Goal: Task Accomplishment & Management: Manage account settings

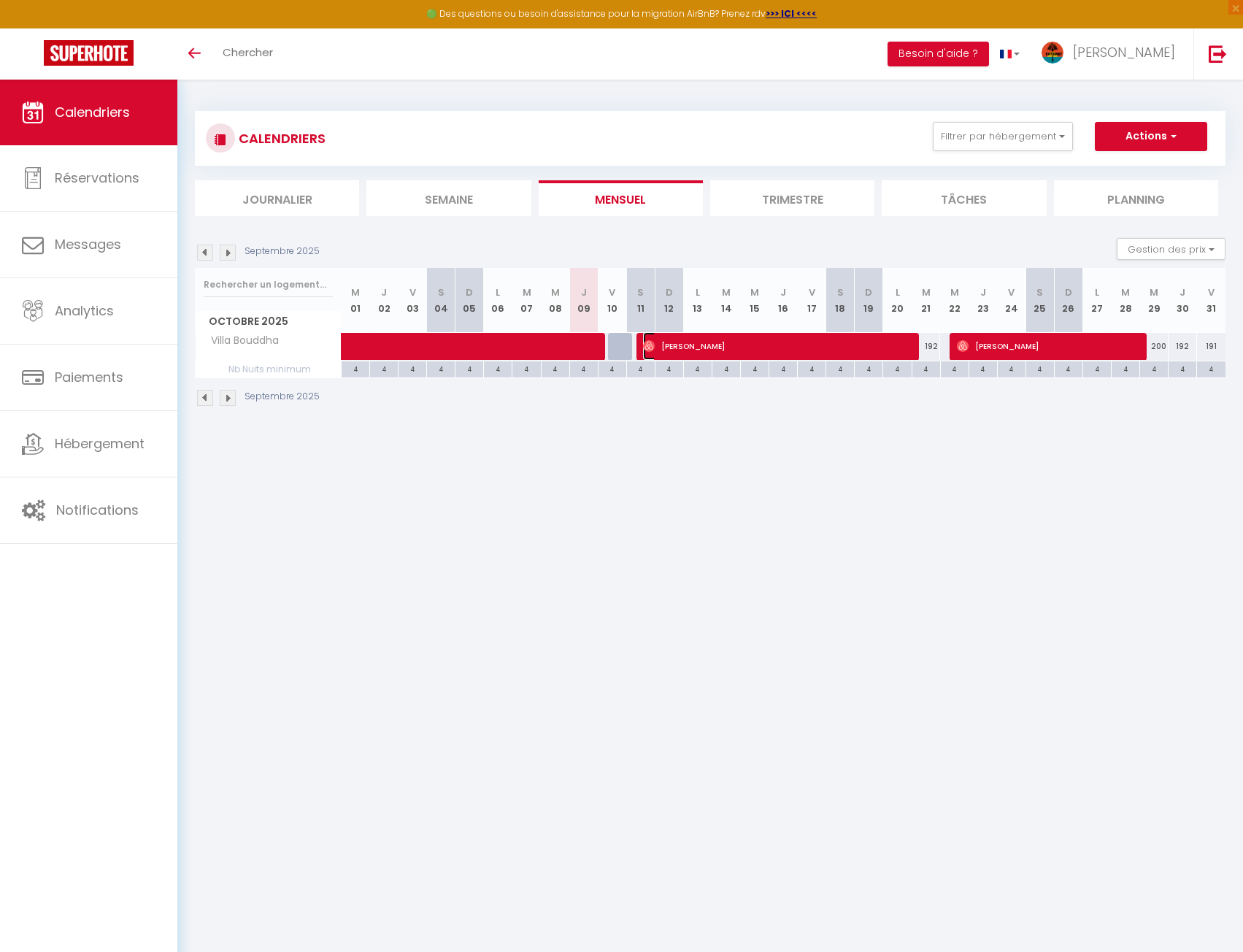
click at [715, 344] on span "[PERSON_NAME]" at bounding box center [776, 345] width 265 height 27
select select "OK"
select select "1"
select select "0"
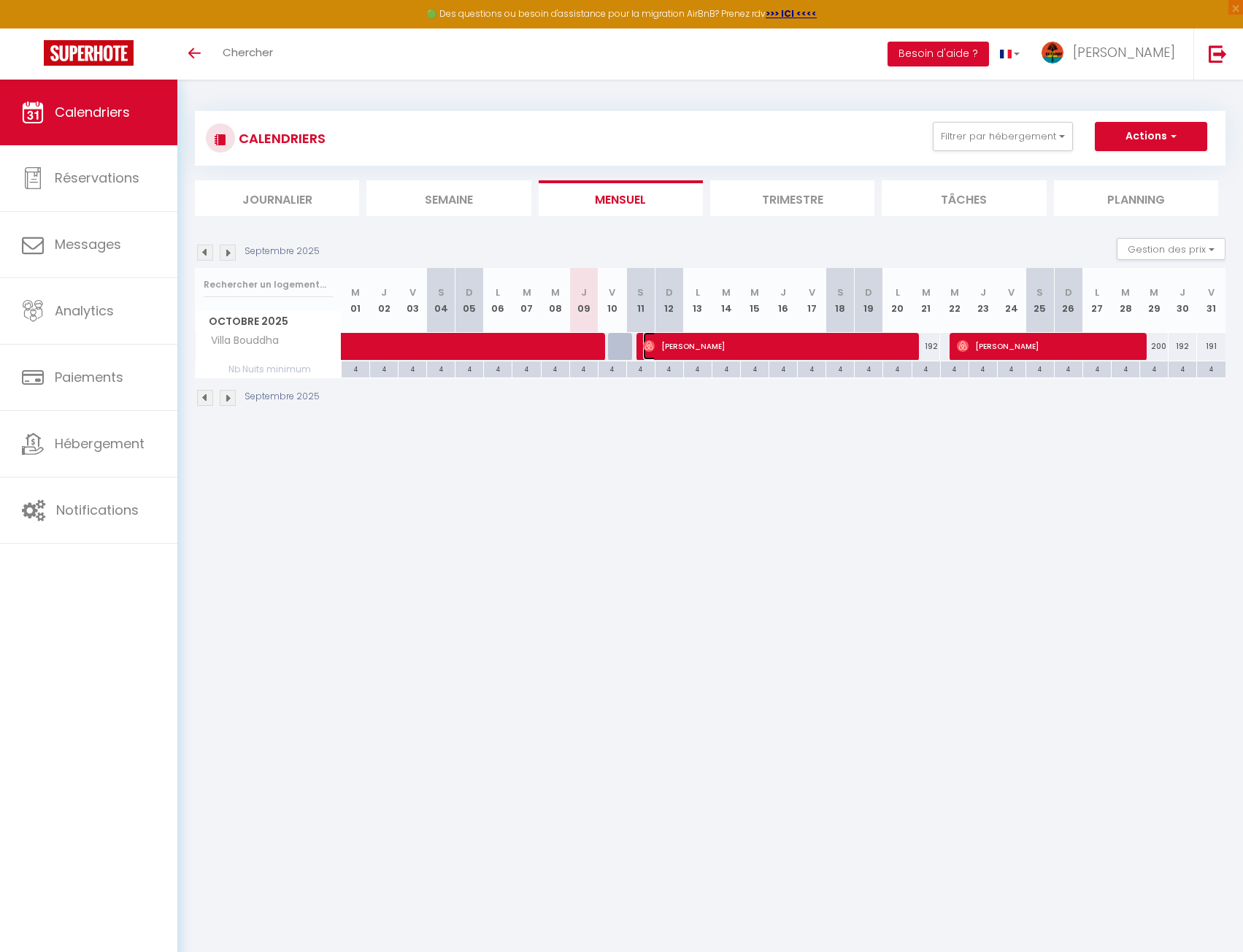
select select "1"
select select
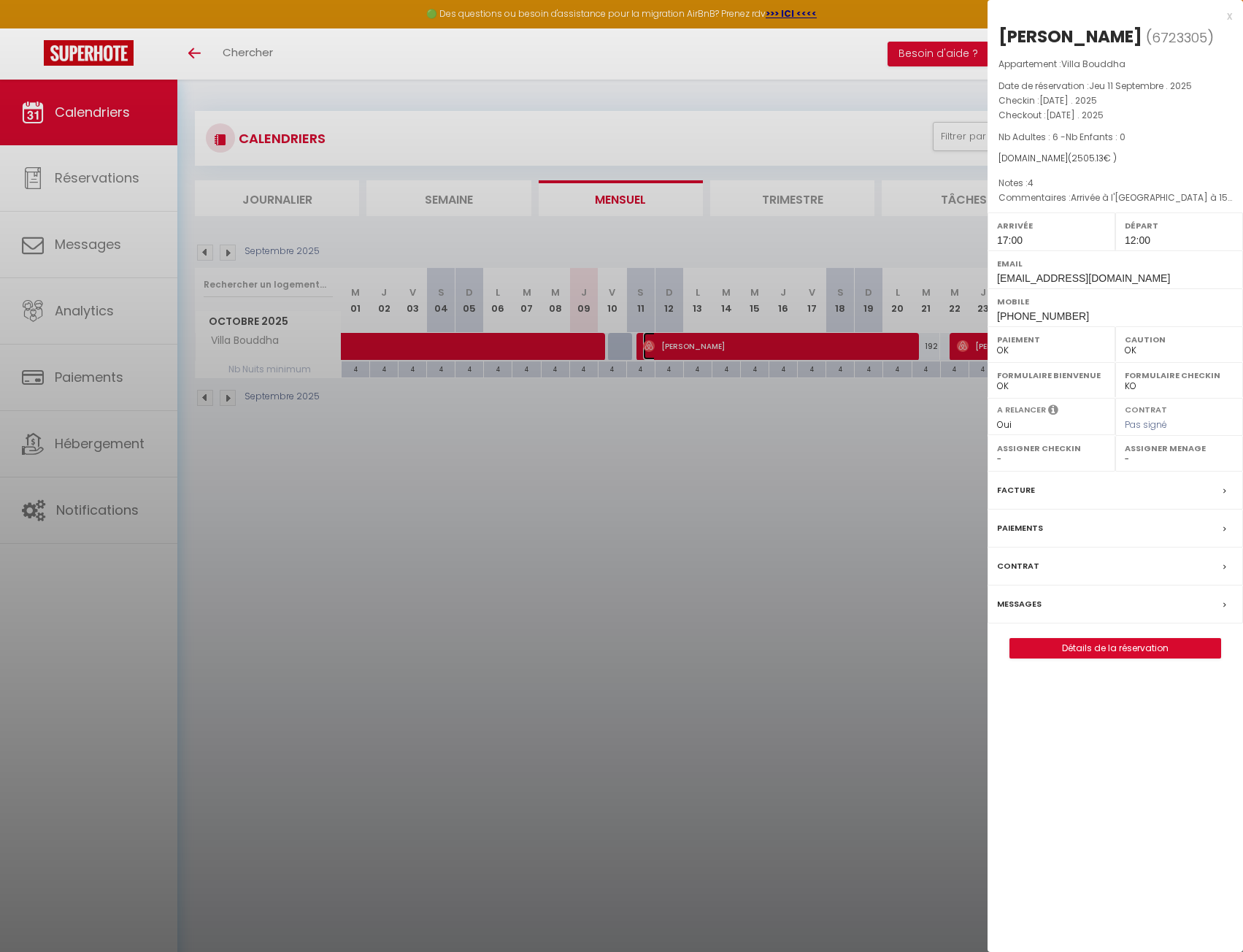
select select "38052"
select select "14406"
click at [507, 522] on div at bounding box center [621, 476] width 1243 height 952
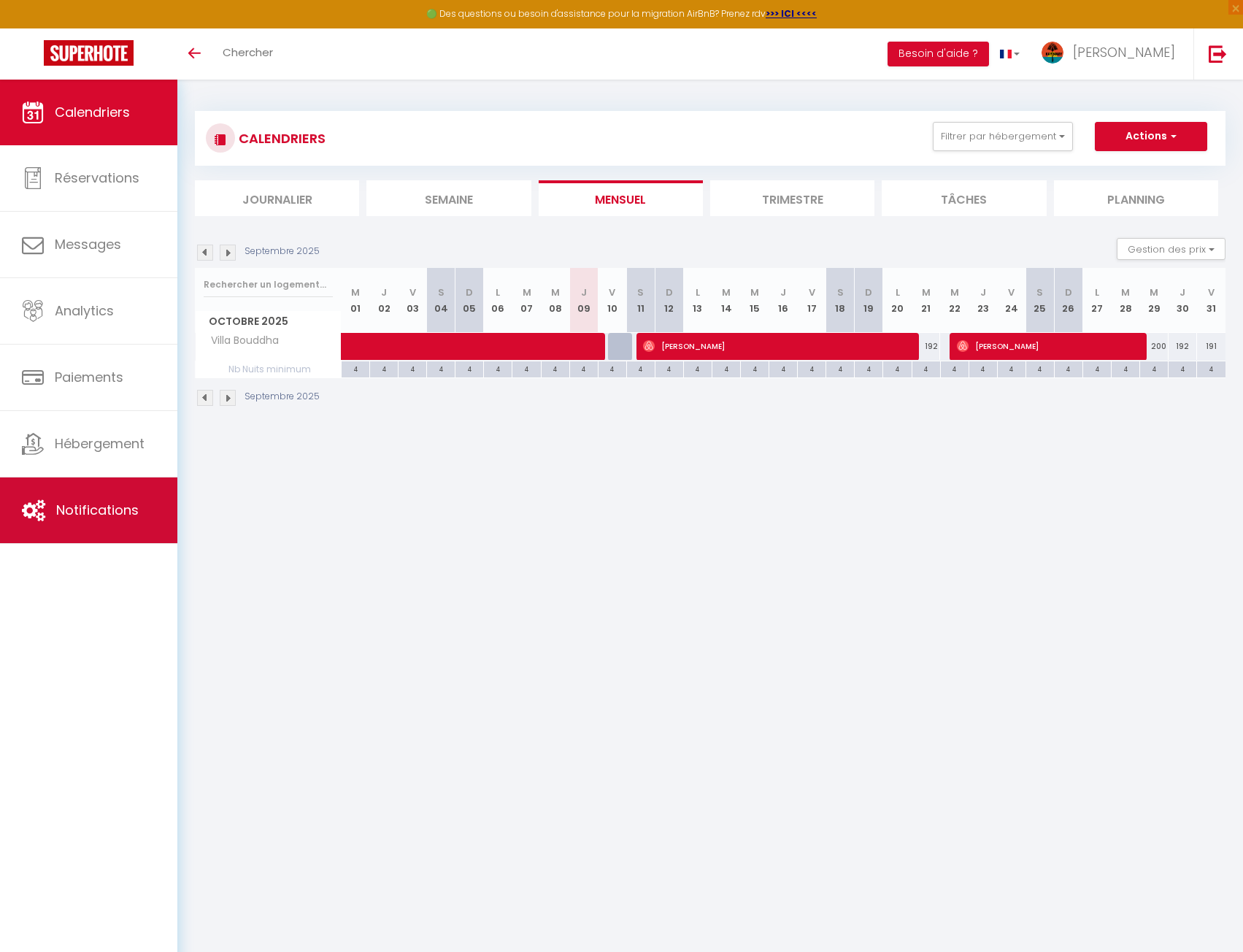
click at [97, 499] on link "Notifications" at bounding box center [88, 510] width 178 height 66
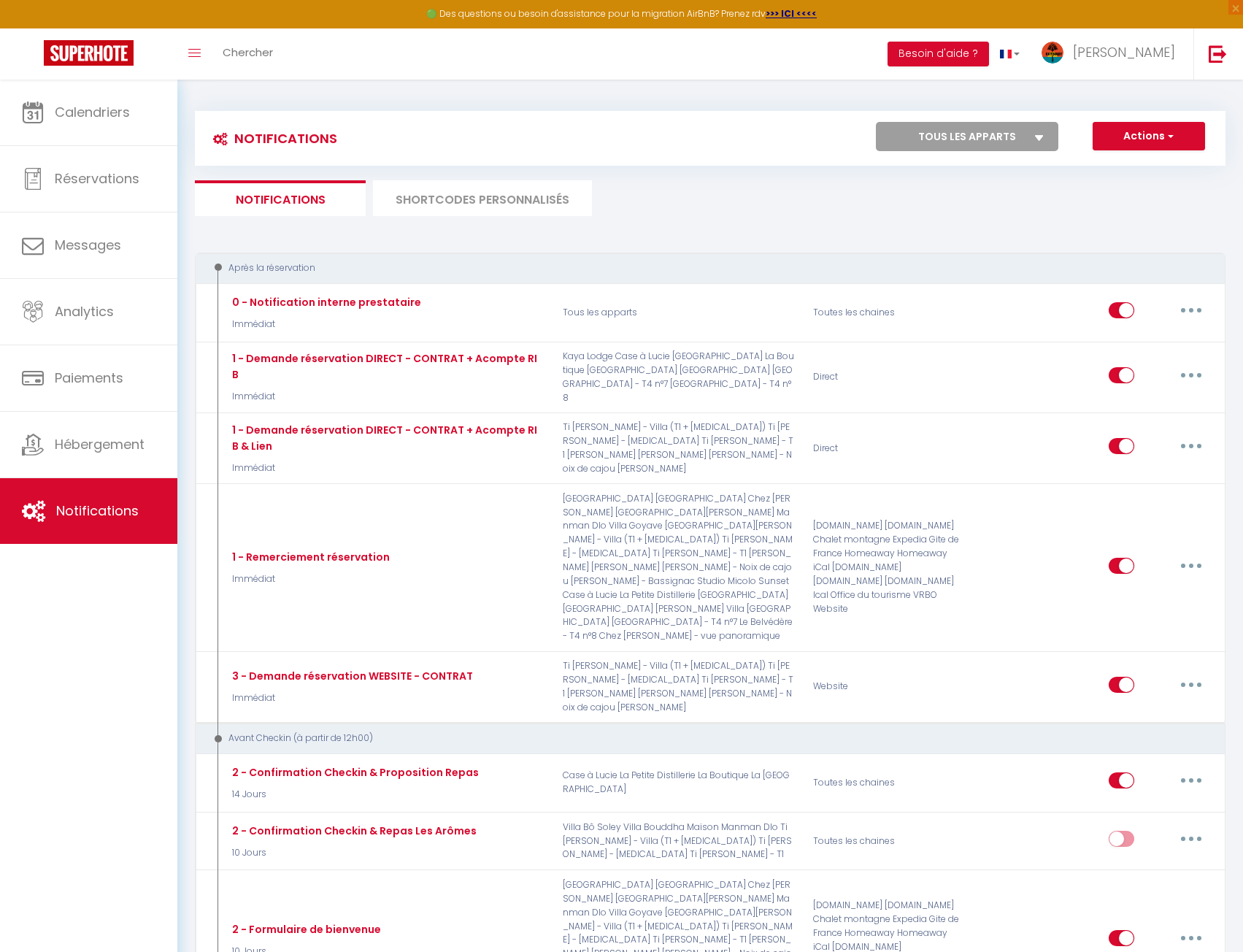
click at [479, 193] on li "SHORTCODES PERSONNALISÉS" at bounding box center [483, 198] width 219 height 36
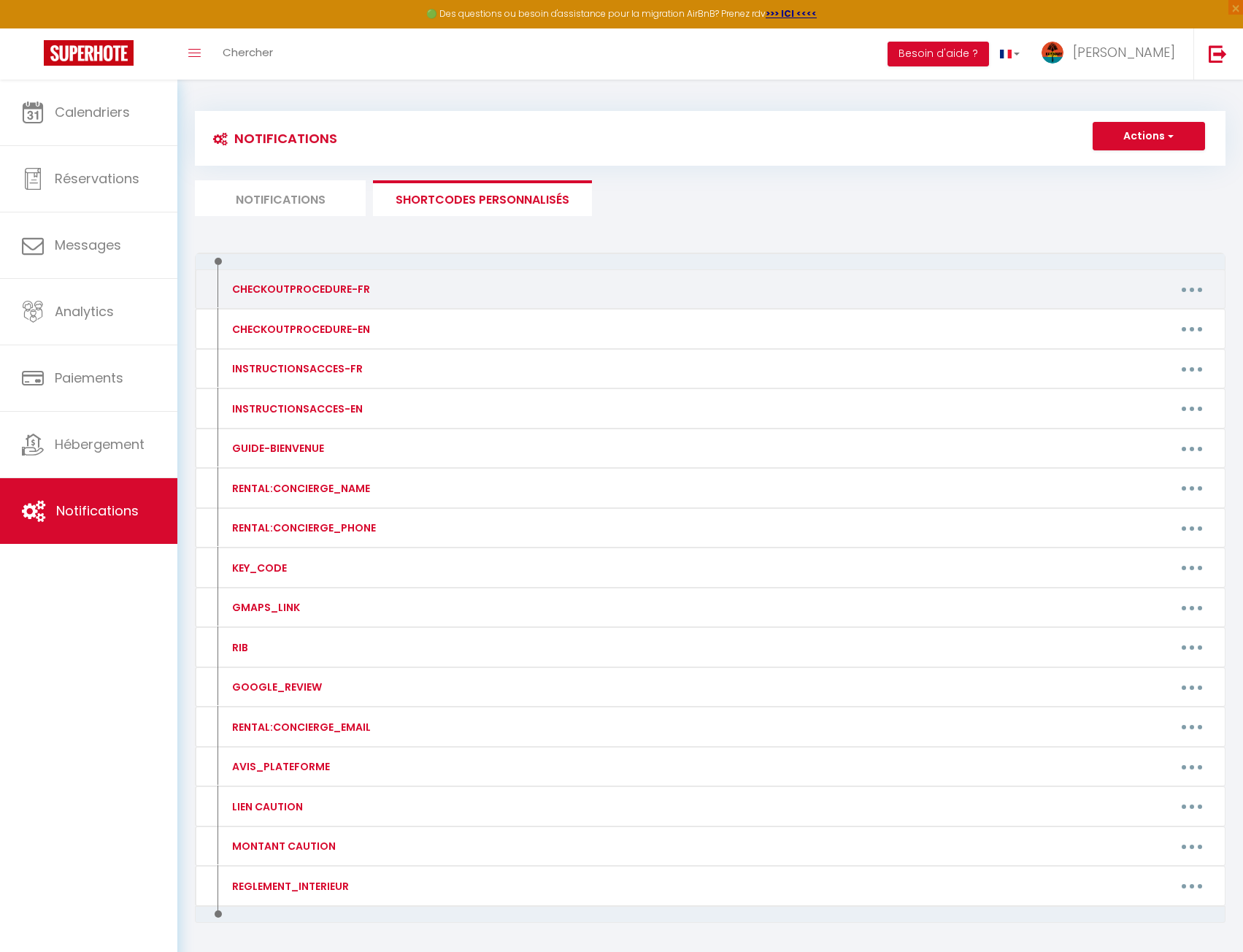
click at [1187, 289] on button "button" at bounding box center [1191, 289] width 40 height 24
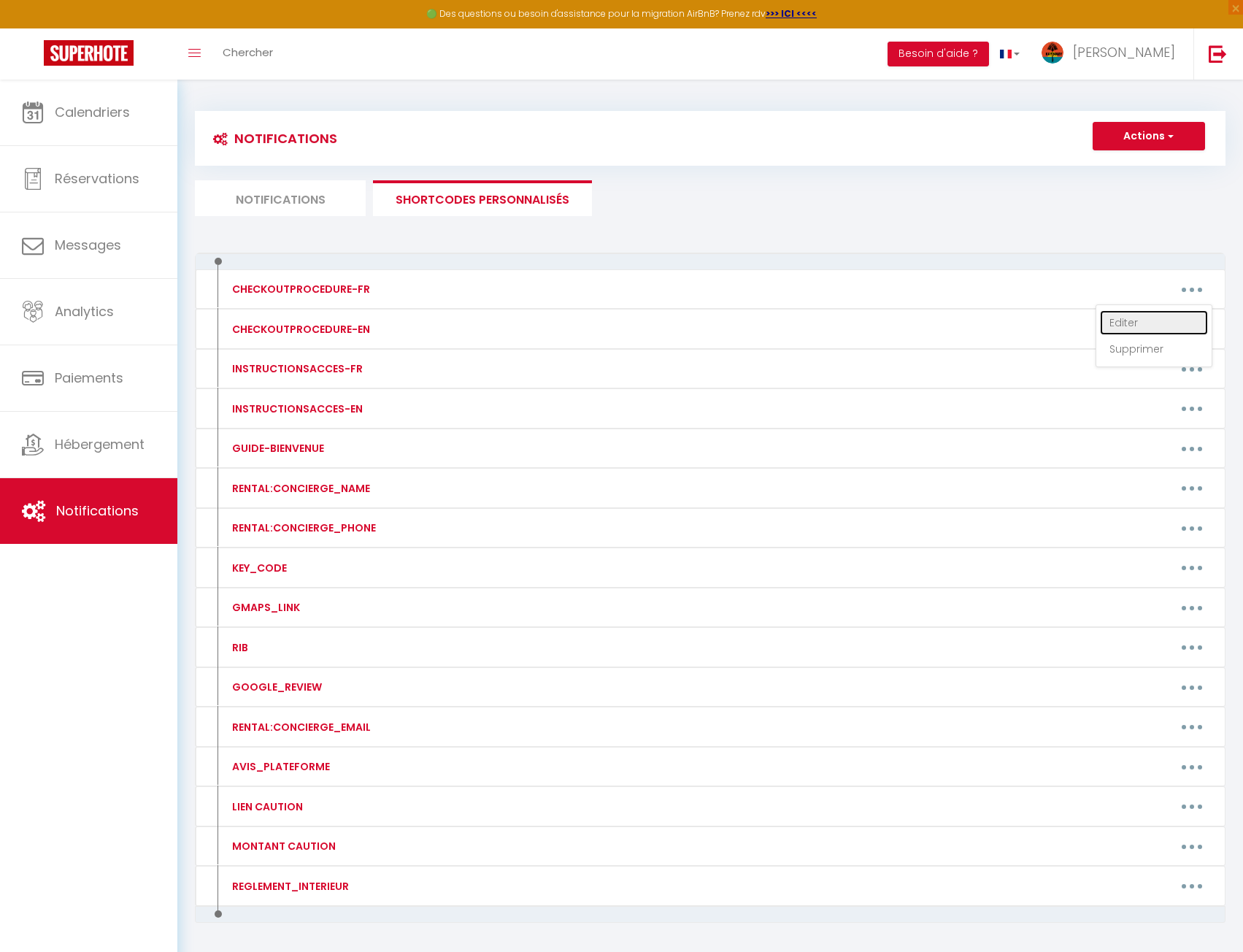
click at [1143, 317] on link "Editer" at bounding box center [1154, 323] width 108 height 24
type input "CHECKOUTPROCEDURE-FR"
type textarea "Voici la procédure pour votre départ :"
type textarea "1 - Jeter les ordures : Merci de mettre vos poubelles dans les bacs à dispositi…"
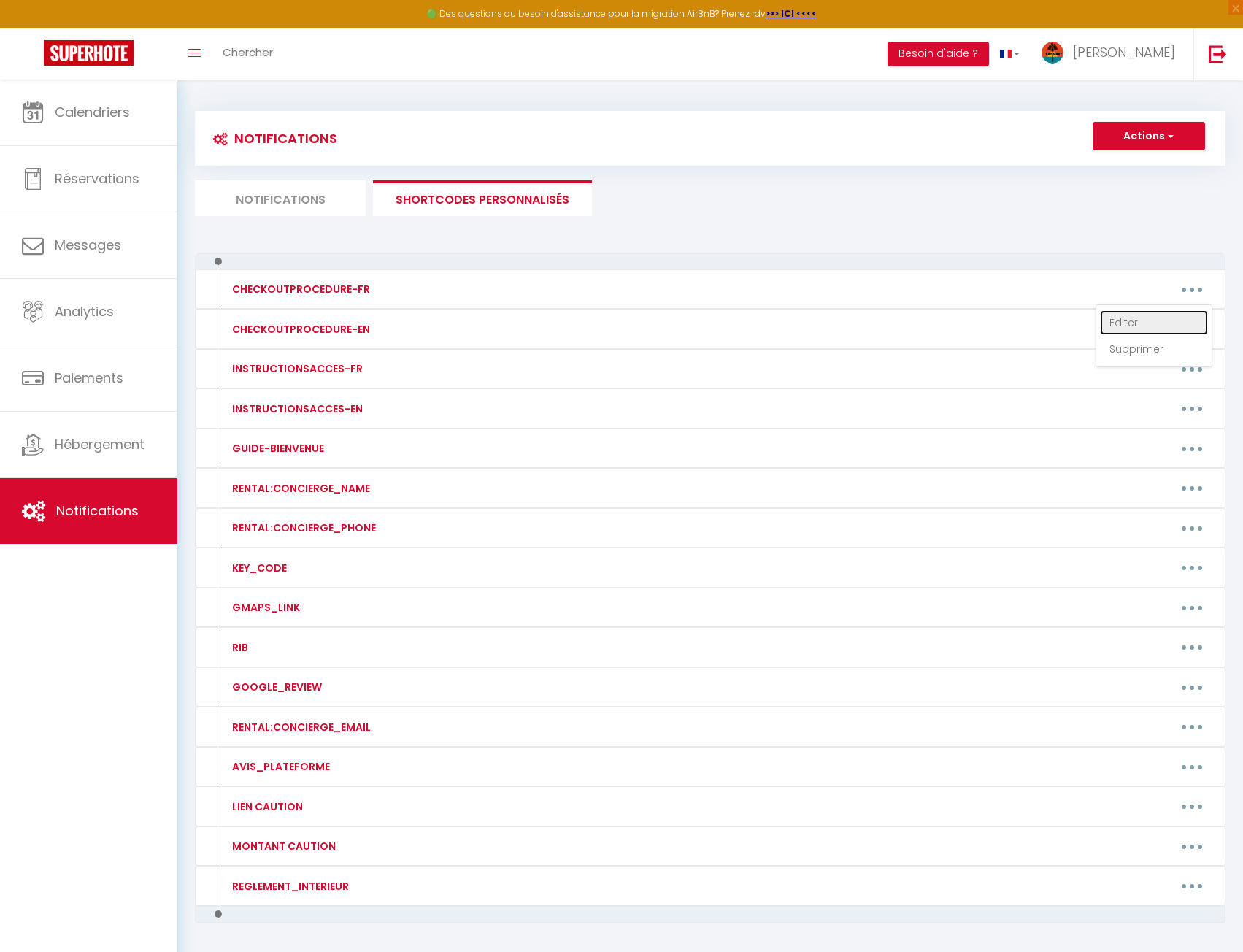
type textarea "1 - Jeter les ordures : Merci de mettre vos poubelles dans les bacs à dispositi…"
type textarea "1 - Jeter les ordures. Merci de mettre vos poubelles dans les bacs à dispositio…"
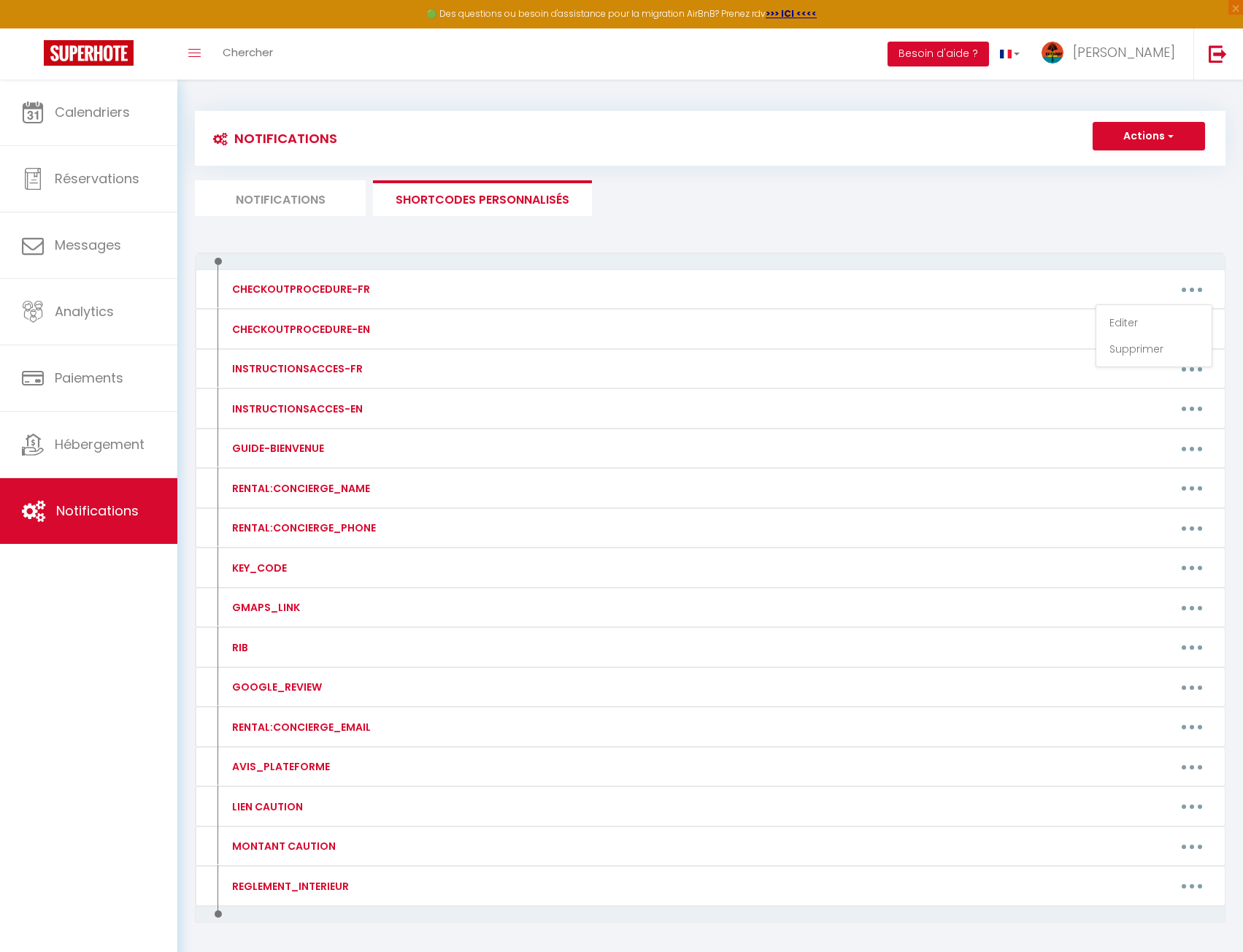
type textarea "1 - Merci de ne pas laisser de déchets, boissons et nourriture entamée dans la …"
type textarea "1 - Jeter les ordures. Merci de mettre vos poubelles dans les bacs à dispositio…"
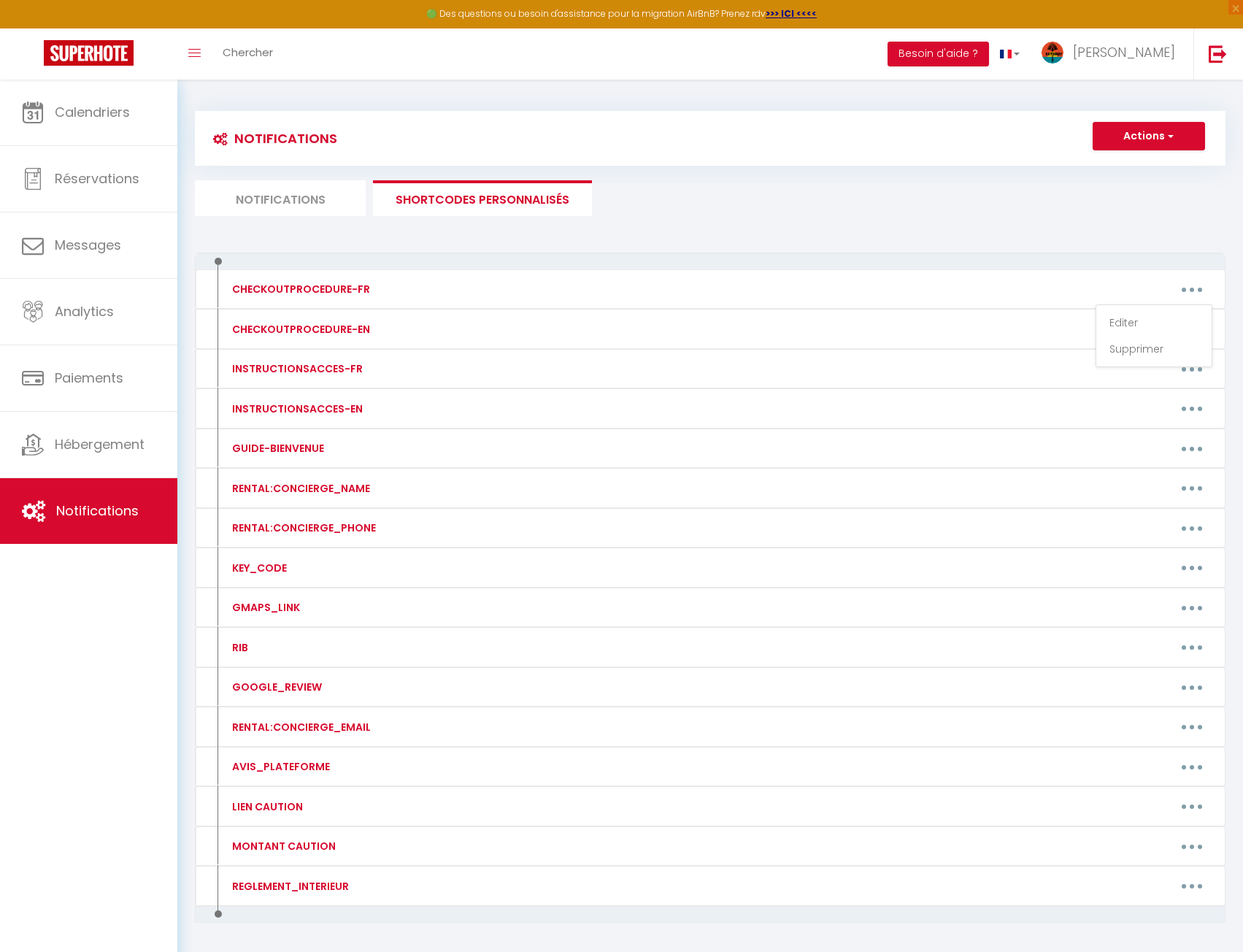
type textarea "1 - Jeter les ordures. Merci de mettre vos poubelles dans les bacs à dispositio…"
type textarea "1 - Jeter les ordures: Laissez les poubelles à l'extérieur du logement. Merci d…"
type textarea "1 - Jetez les ordures : merci de mettre vos poubelles dans les bacs à dispositi…"
type textarea "1 - Merci de mettre vos poubelles dans les bacs à disposition devant la maison.…"
type textarea "1 - Jetez les ordures : merci de mettre vos poubelles dans les bacs à dispositi…"
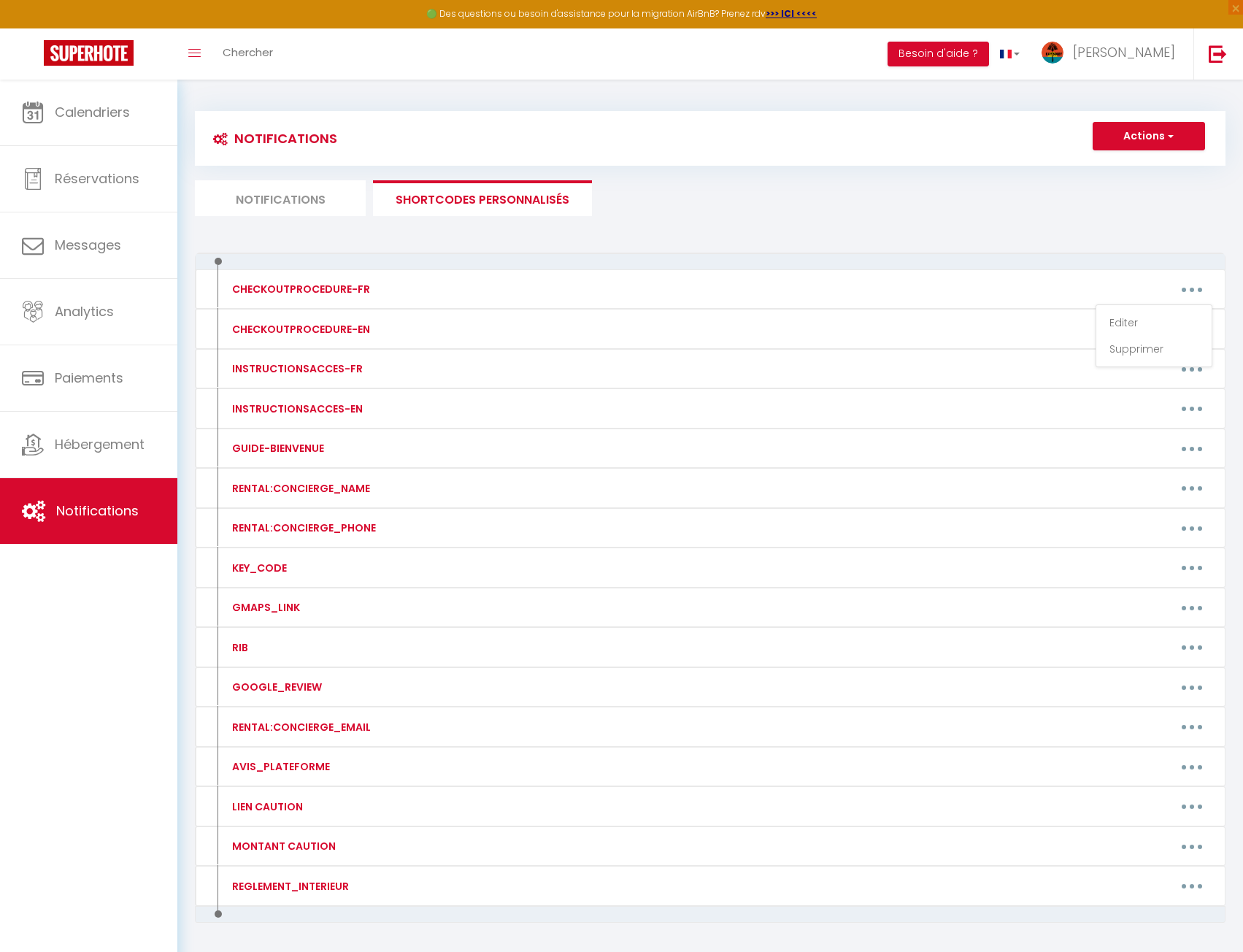
type textarea "1 - Jetez les ordures : merci de mettre vos poubelles dans les bacs à dispositi…"
type textarea "4 - Lorem ips dolorsita co ad elitsed do ei te incid ut labo. Et dol magnaal en…"
type textarea "1 - Jeter les ordures. Merci de mettre vos poubelles dans les bacs à dispositio…"
type textarea "1- Jeter les ordures Les bacs à [GEOGRAPHIC_DATA] sont à l'entrée de la résiden…"
type textarea "1- Jeter les ordures Les bacs à [GEOGRAPHIC_DATA] sont côté plage en face des s…"
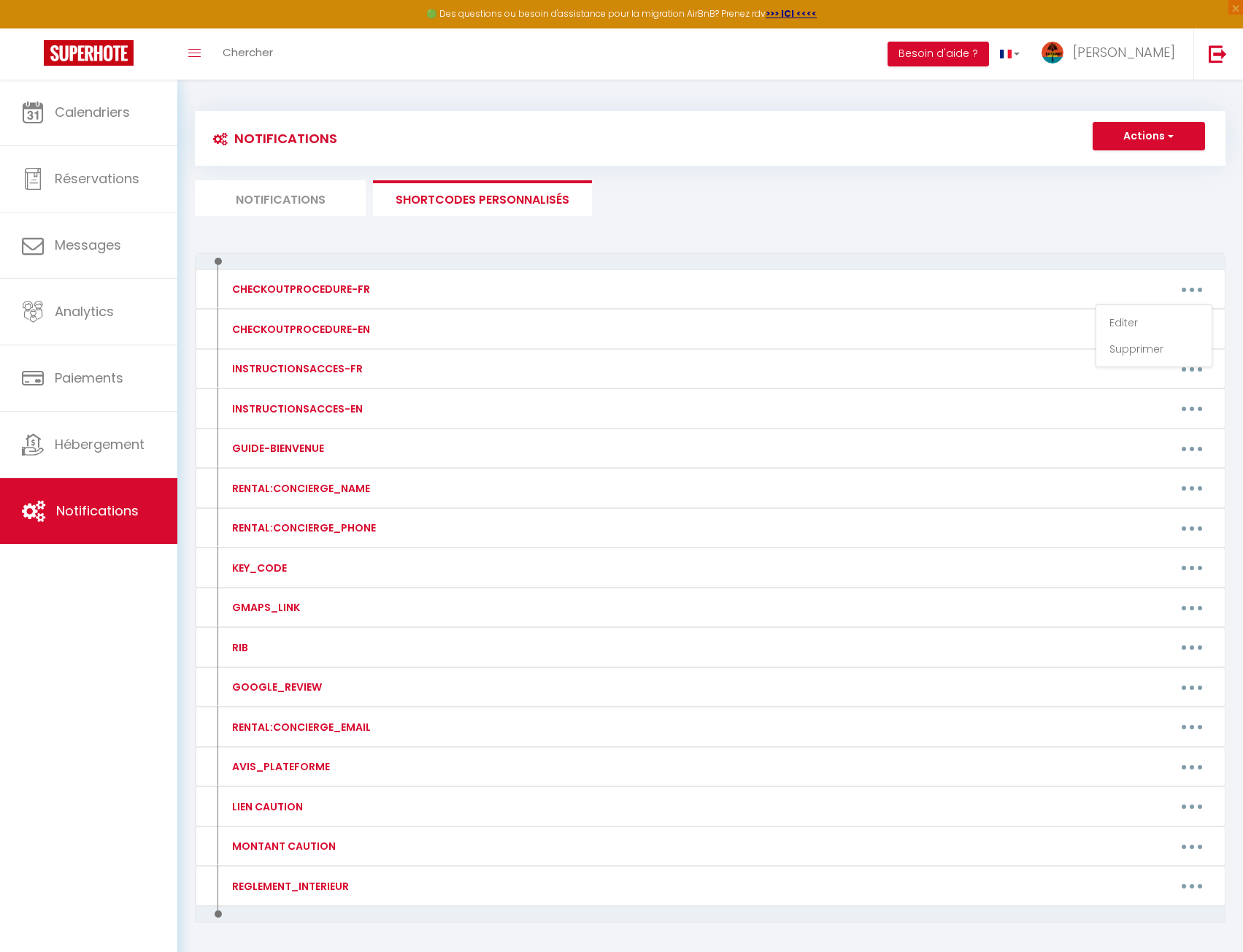
type textarea "1 - Jeter les ordures : Merci d'amener les poubelles dans les bacs situés à la …"
type textarea "1 - Jeter les ordures : Merci de mettre vos poubelles dans les bacs à dispositi…"
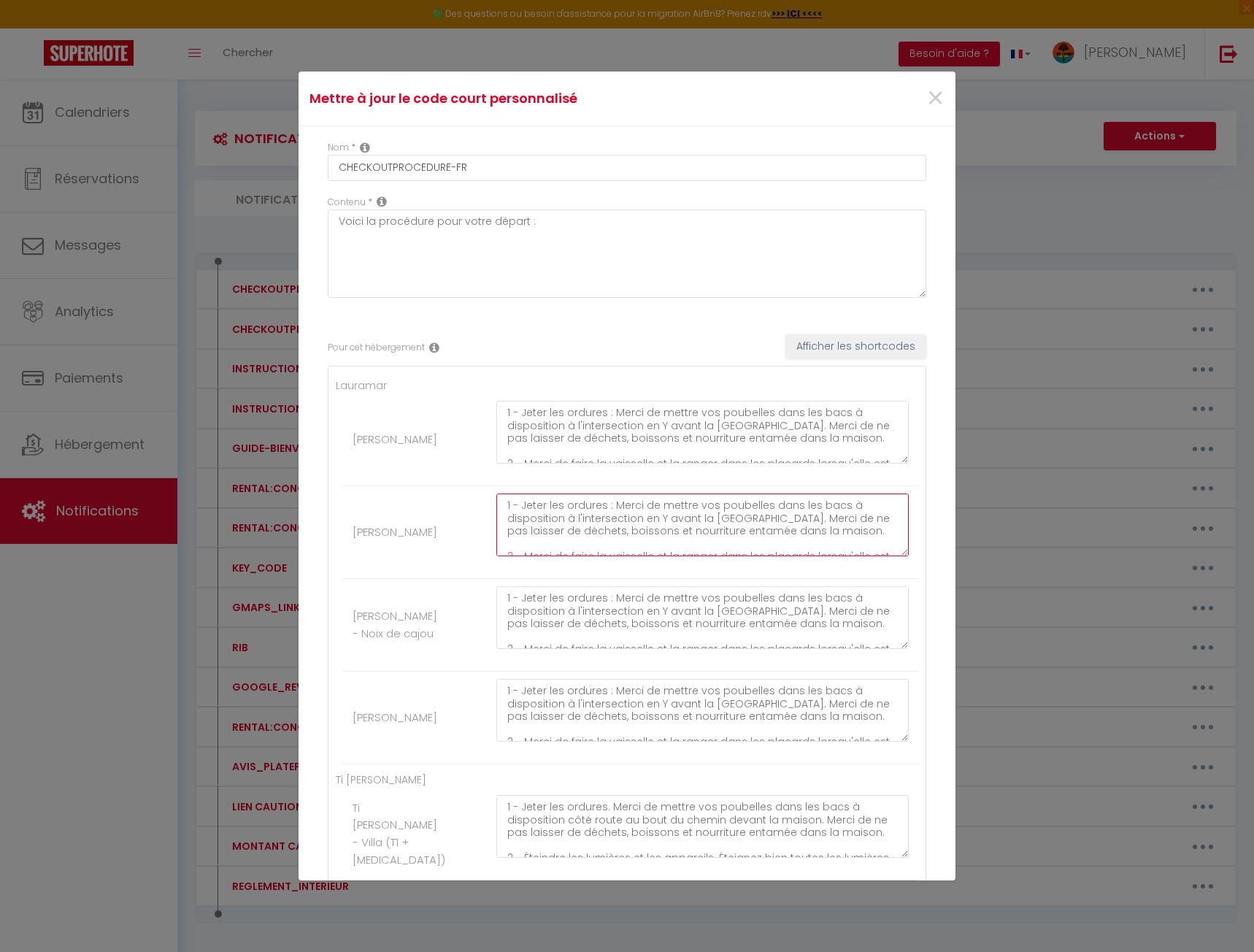
drag, startPoint x: 611, startPoint y: 505, endPoint x: 803, endPoint y: 517, distance: 192.4
click at [803, 517] on textarea "1 - Jeter les ordures : Merci de mettre vos poubelles dans les bacs à dispositi…" at bounding box center [703, 525] width 412 height 63
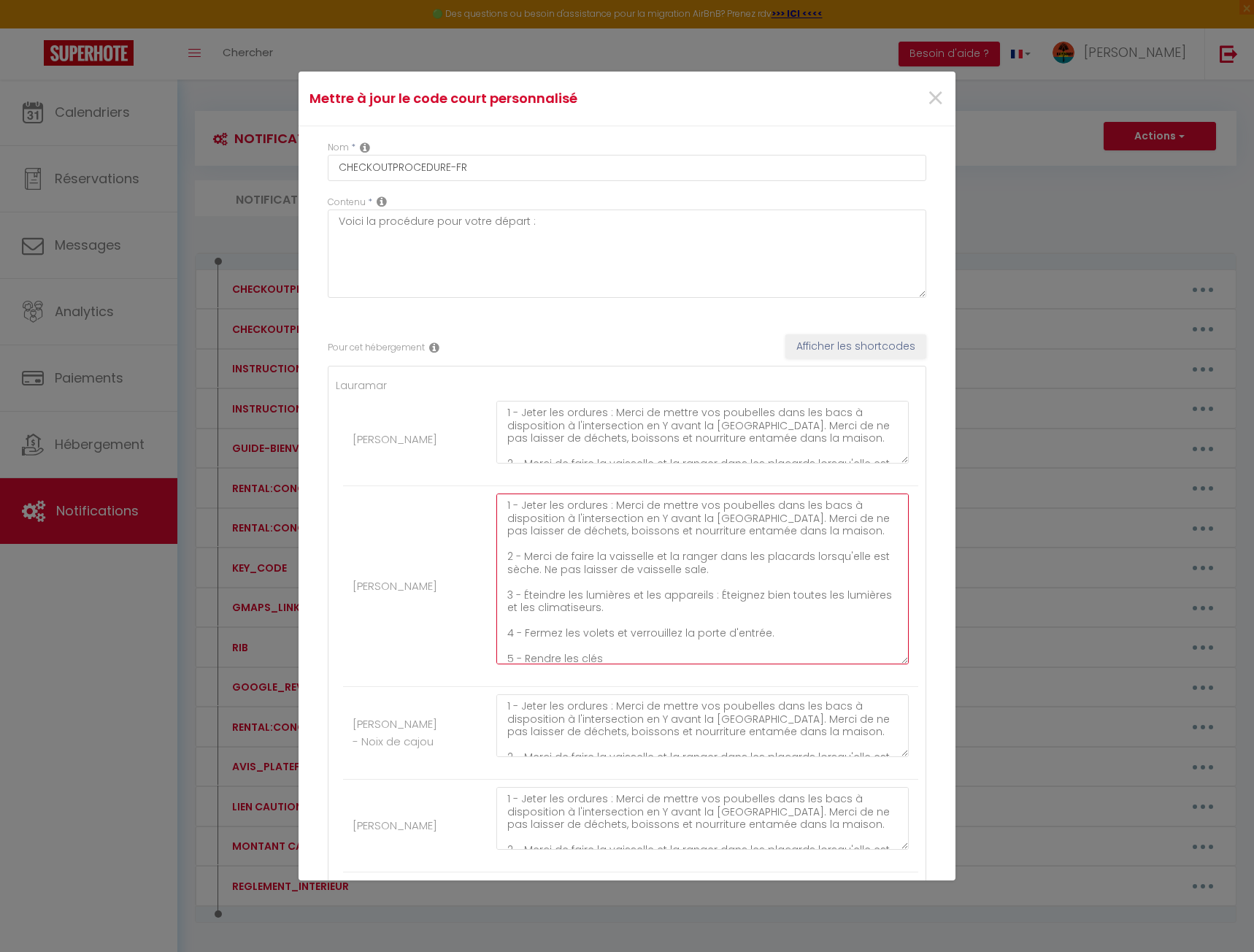
drag, startPoint x: 891, startPoint y: 556, endPoint x: 904, endPoint y: 712, distance: 156.5
click at [904, 679] on div "1 - Jeter les ordures : Merci de mettre vos poubelles dans les bacs à dispositi…" at bounding box center [703, 586] width 432 height 185
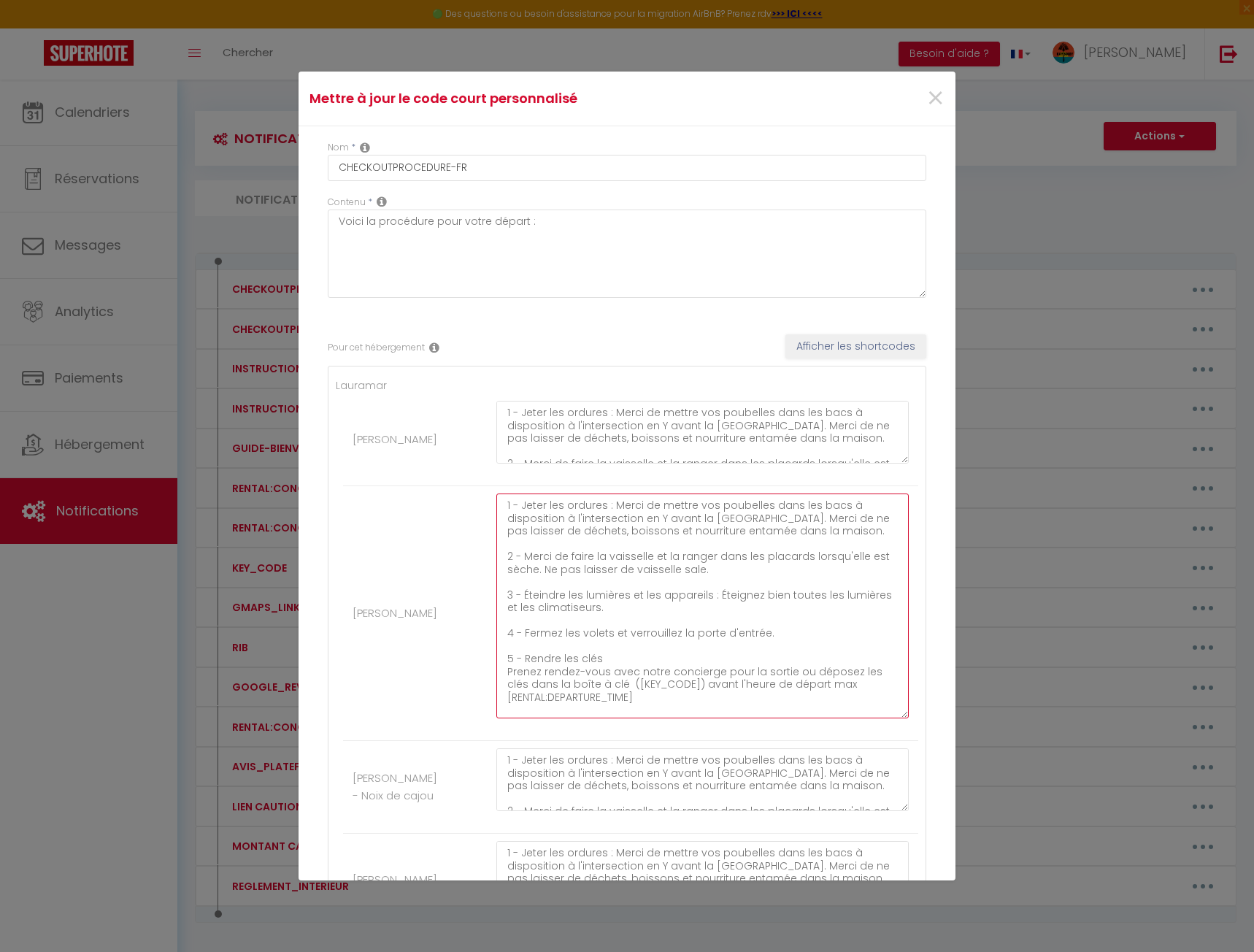
drag, startPoint x: 712, startPoint y: 564, endPoint x: 525, endPoint y: 557, distance: 187.1
click at [525, 557] on textarea "1 - Jeter les ordures : Merci de mettre vos poubelles dans les bacs à dispositi…" at bounding box center [703, 606] width 412 height 225
drag, startPoint x: 605, startPoint y: 602, endPoint x: 525, endPoint y: 598, distance: 80.1
click at [525, 598] on textarea "1 - Jeter les ordures : Merci de mettre vos poubelles dans les bacs à dispositi…" at bounding box center [703, 606] width 412 height 225
click at [522, 597] on textarea "1 - Jeter les ordures : Merci de mettre vos poubelles dans les bacs à dispositi…" at bounding box center [703, 606] width 412 height 225
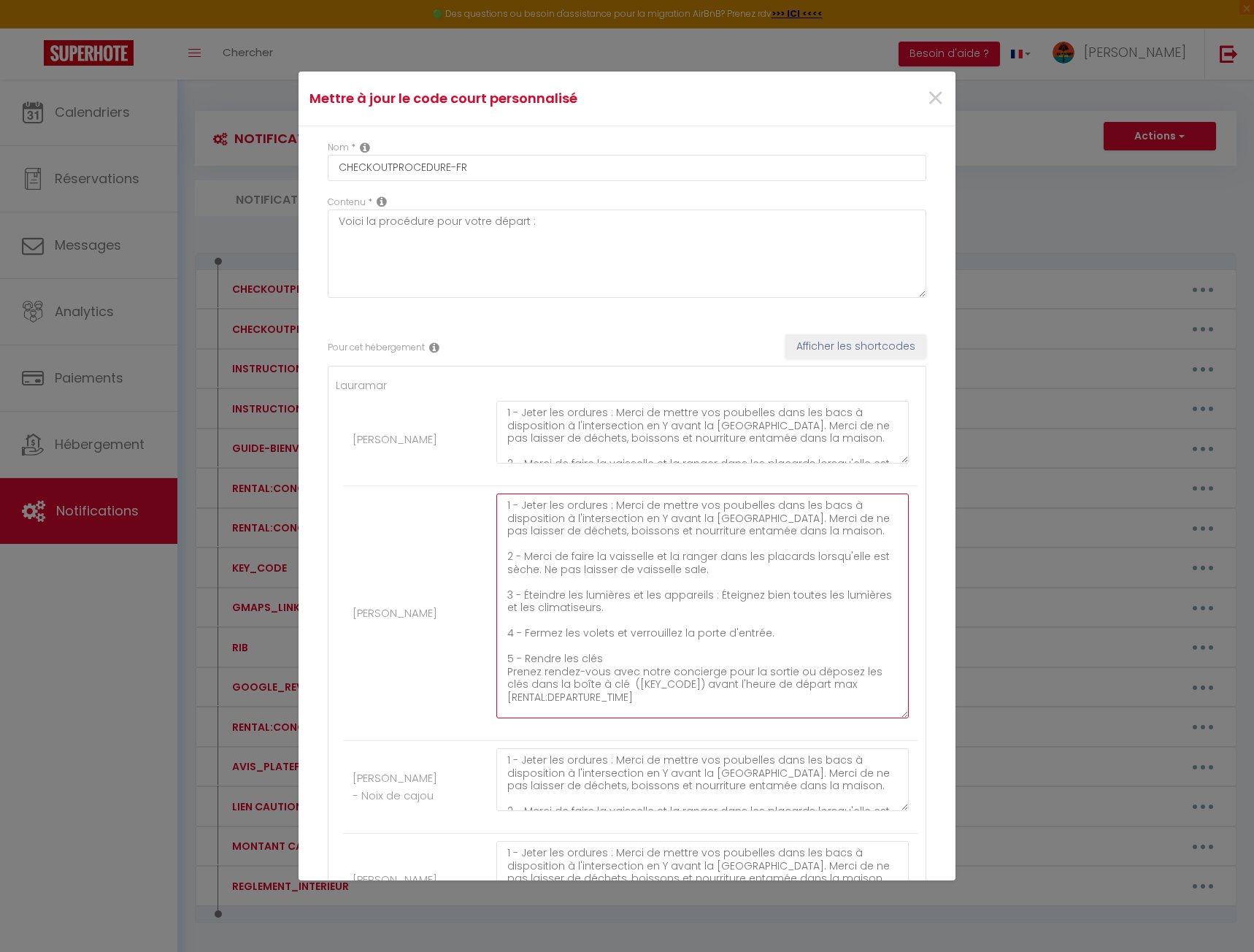
drag, startPoint x: 694, startPoint y: 606, endPoint x: 715, endPoint y: 595, distance: 23.7
click at [715, 595] on textarea "1 - Jeter les ordures : Merci de mettre vos poubelles dans les bacs à dispositi…" at bounding box center [703, 606] width 412 height 225
drag, startPoint x: 764, startPoint y: 631, endPoint x: 521, endPoint y: 638, distance: 243.1
click at [521, 638] on textarea "1 - Jeter les ordures : Merci de mettre vos poubelles dans les bacs à dispositi…" at bounding box center [703, 606] width 412 height 225
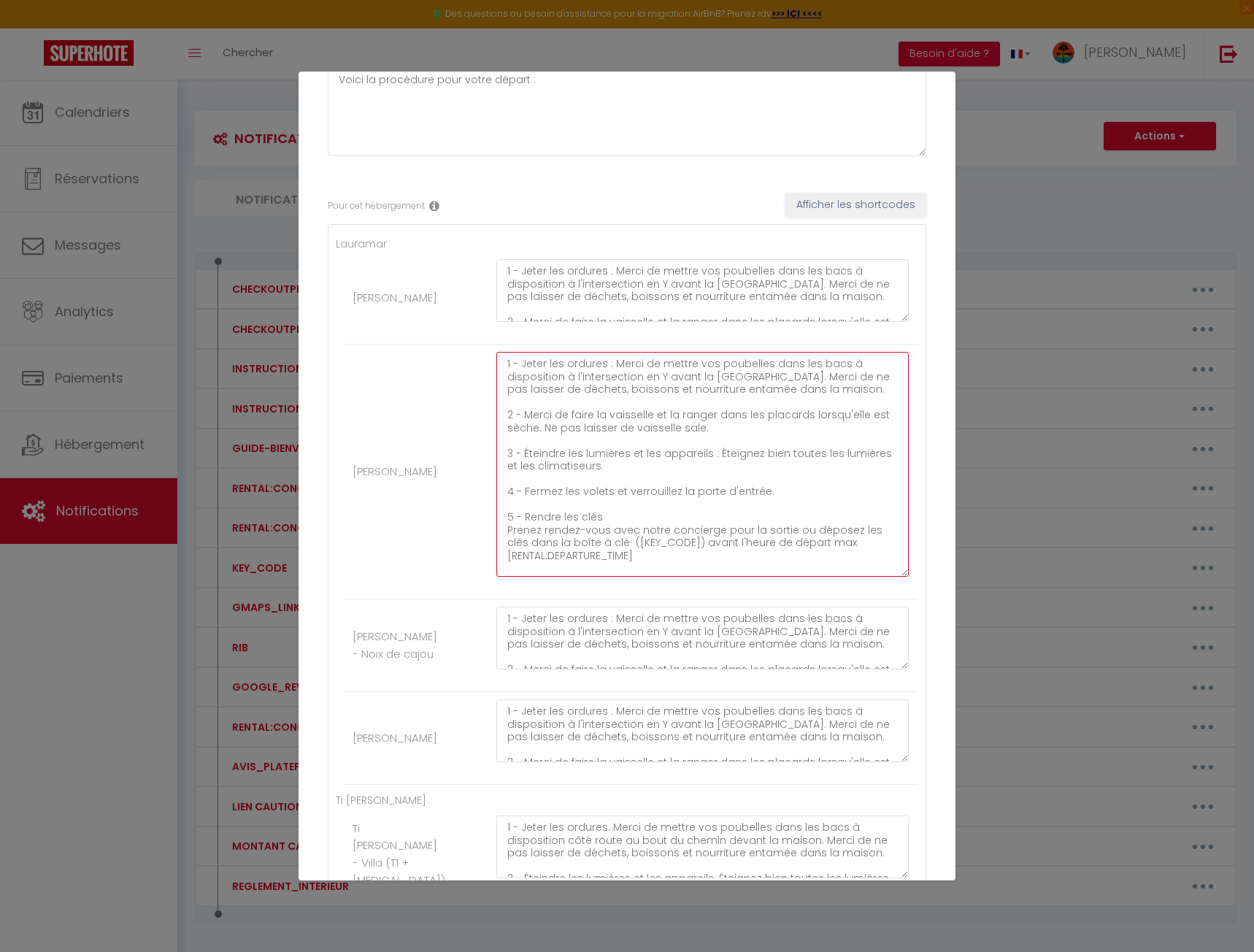
scroll to position [146, 0]
drag, startPoint x: 639, startPoint y: 546, endPoint x: 497, endPoint y: 525, distance: 143.5
click at [497, 525] on textarea "1 - Jeter les ordures : Merci de mettre vos poubelles dans les bacs à dispositi…" at bounding box center [703, 459] width 412 height 225
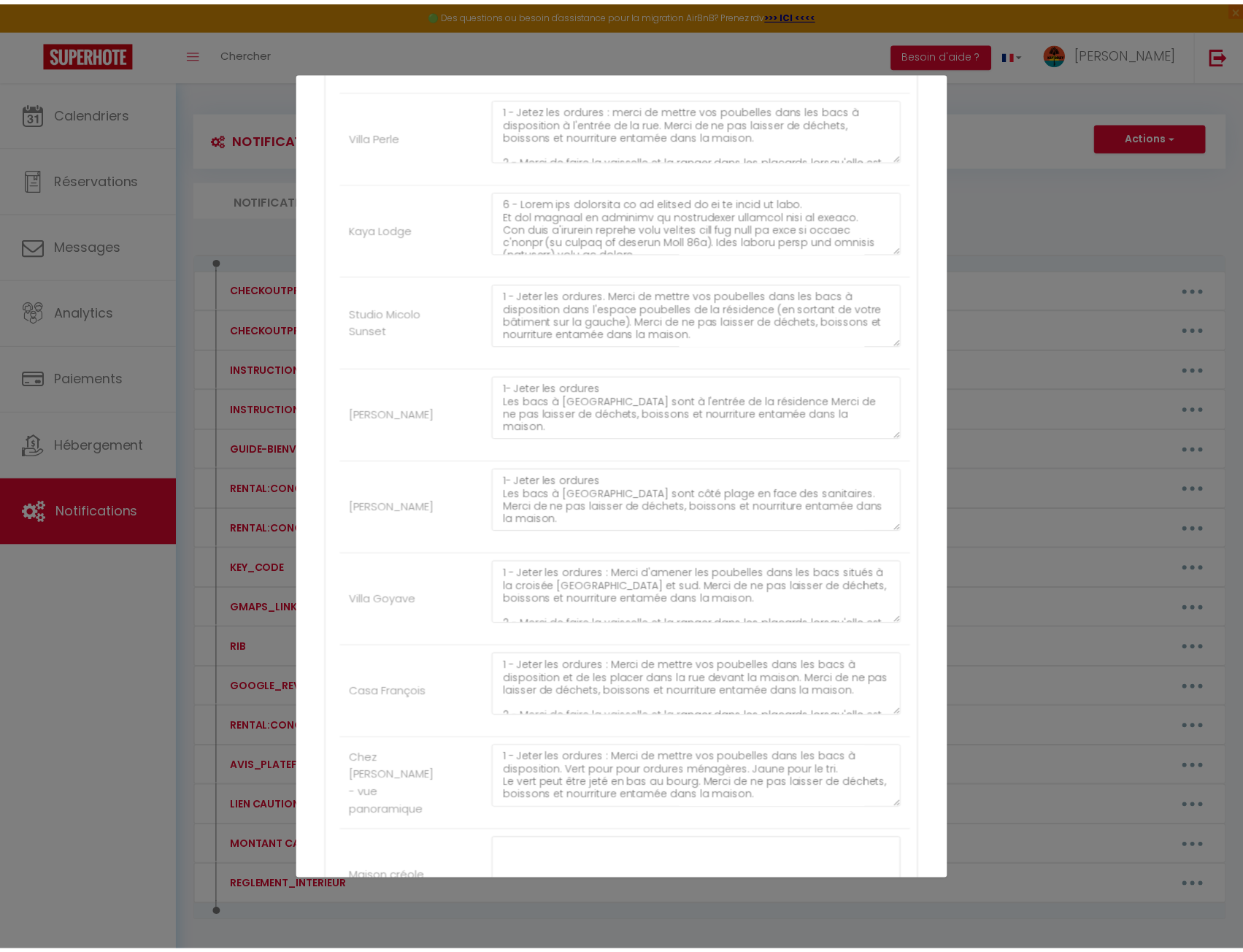
scroll to position [2300, 0]
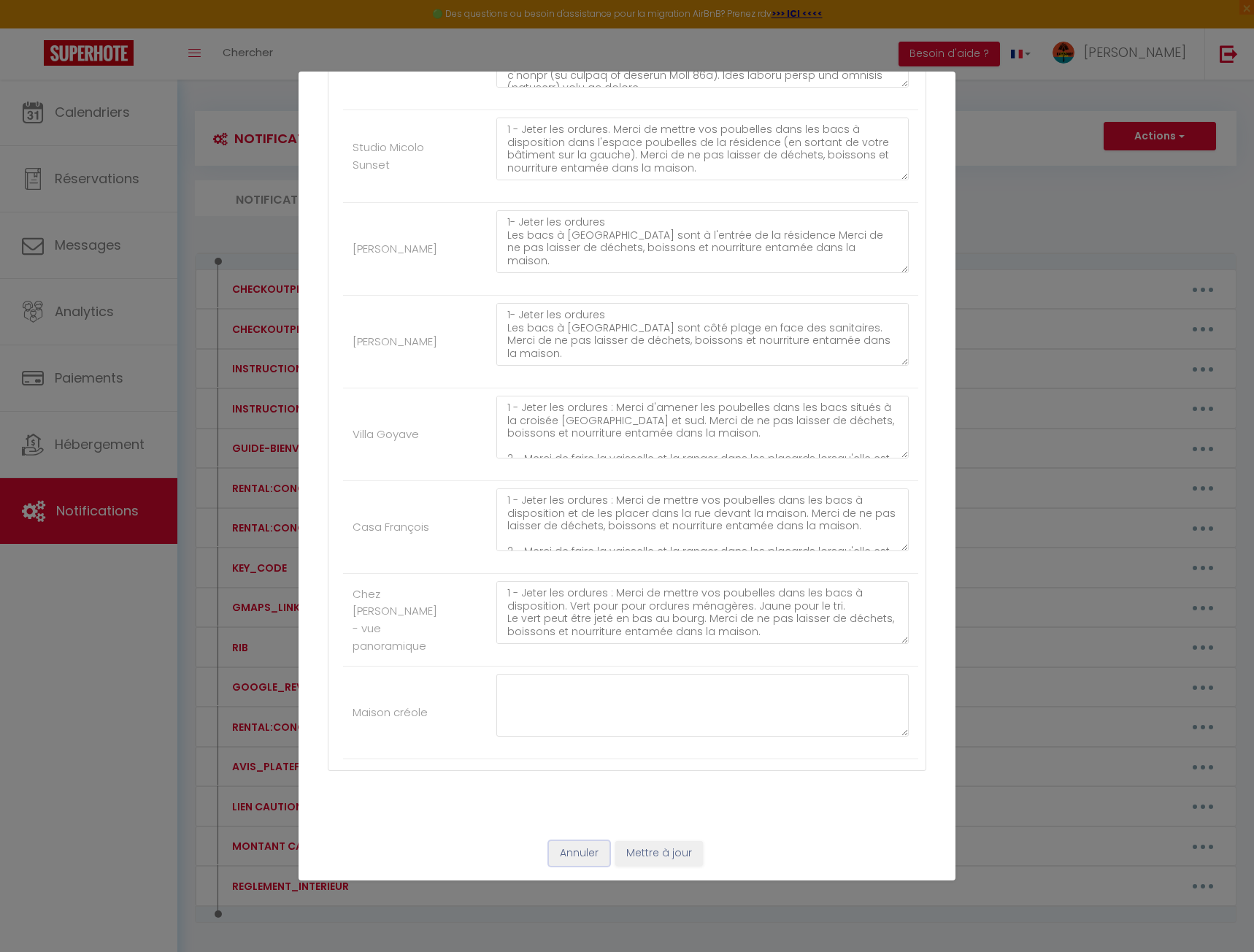
click at [568, 851] on button "Annuler" at bounding box center [579, 853] width 60 height 24
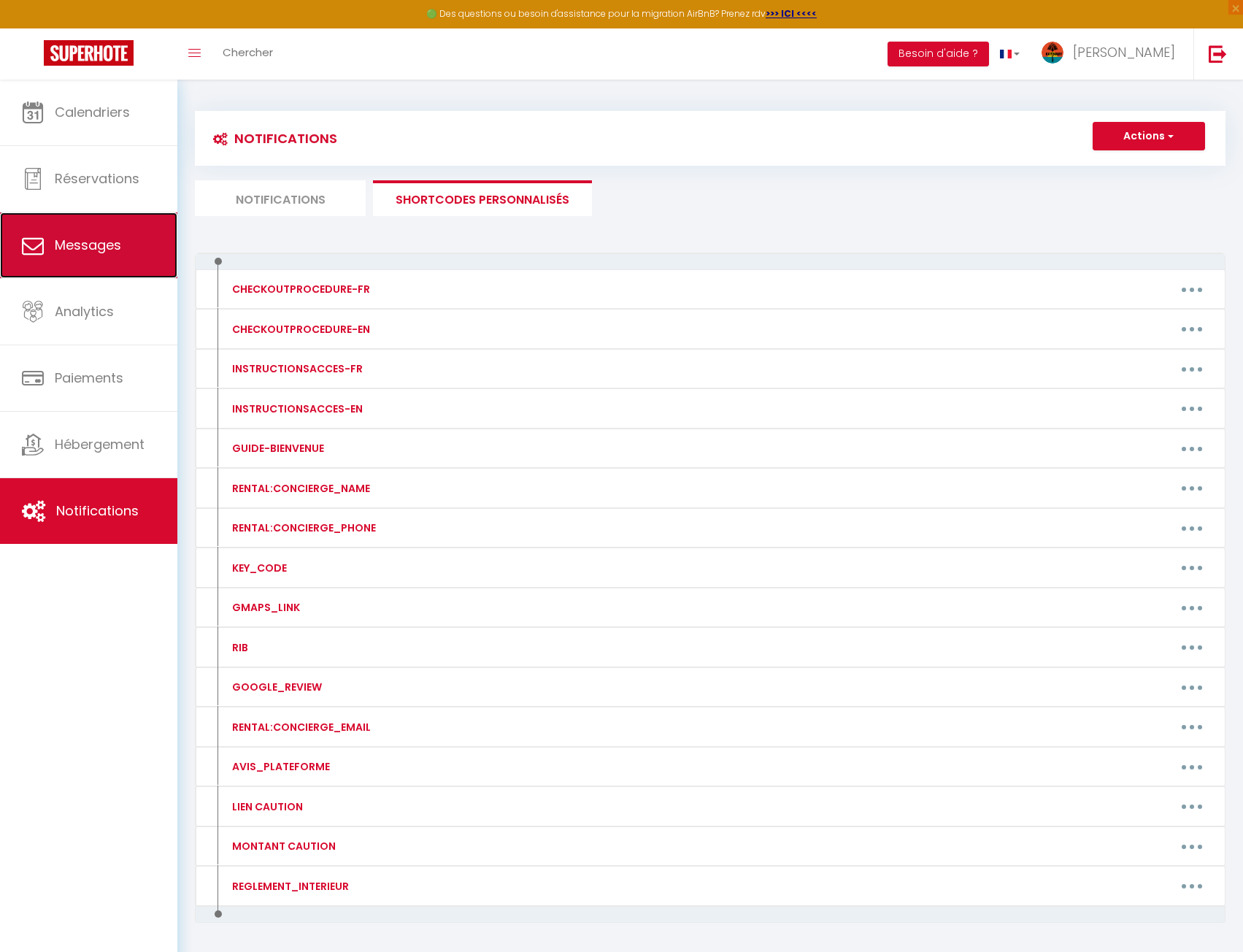
click at [122, 256] on link "Messages" at bounding box center [88, 246] width 178 height 66
select select "message"
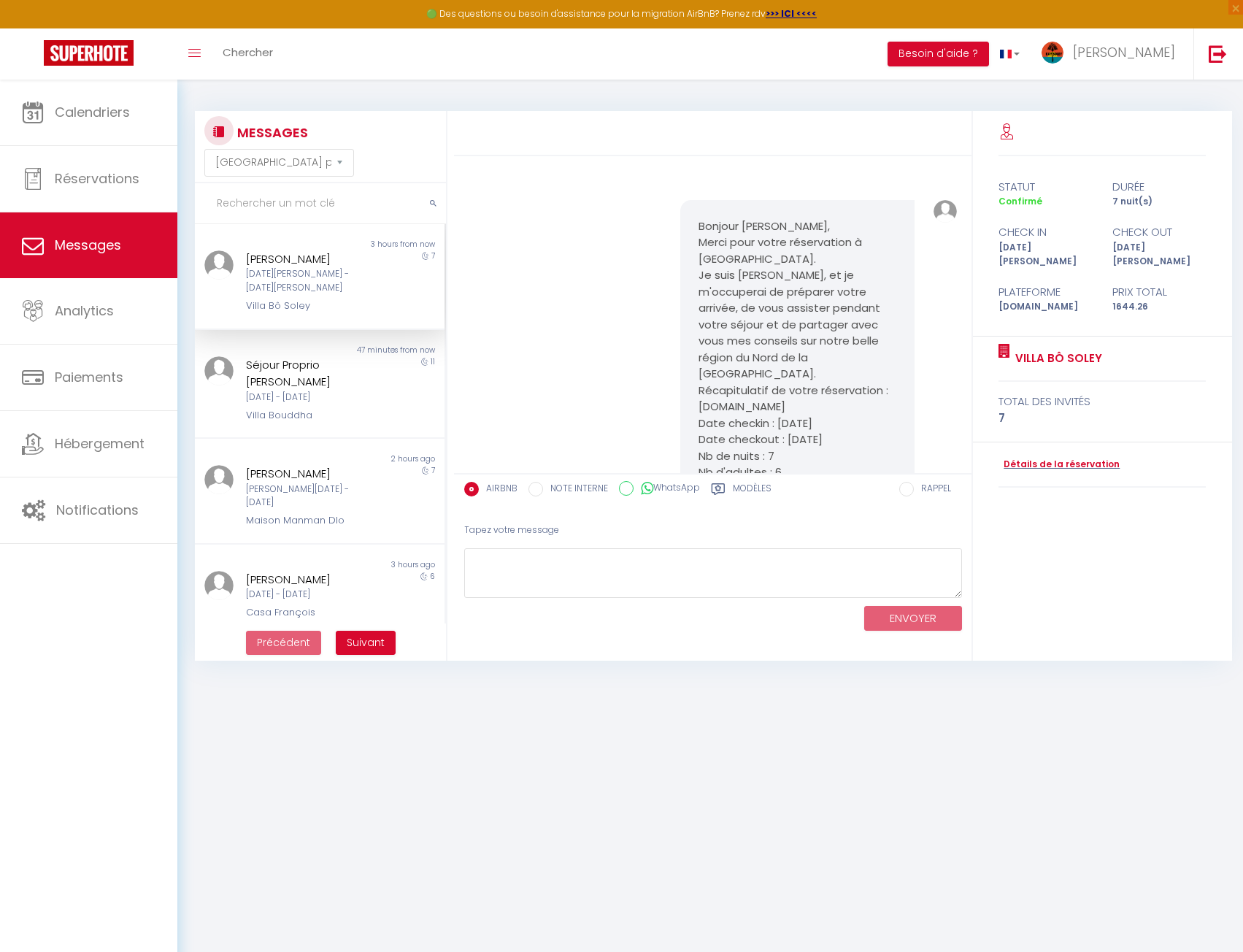
scroll to position [297, 0]
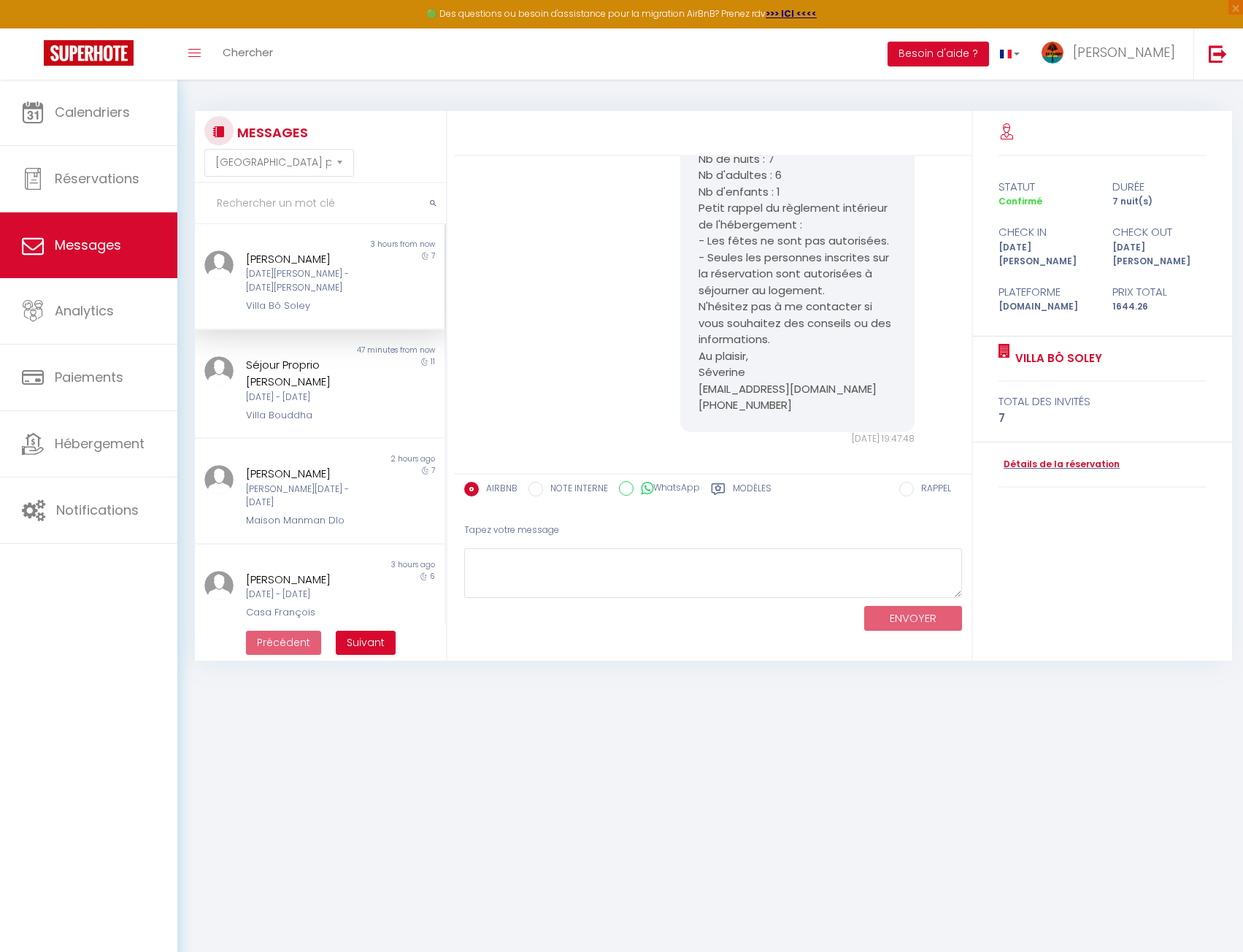
click at [317, 279] on div "[DATE][PERSON_NAME] - [DATE][PERSON_NAME]" at bounding box center [309, 280] width 127 height 27
click at [228, 344] on div "Non lu" at bounding box center [257, 350] width 125 height 11
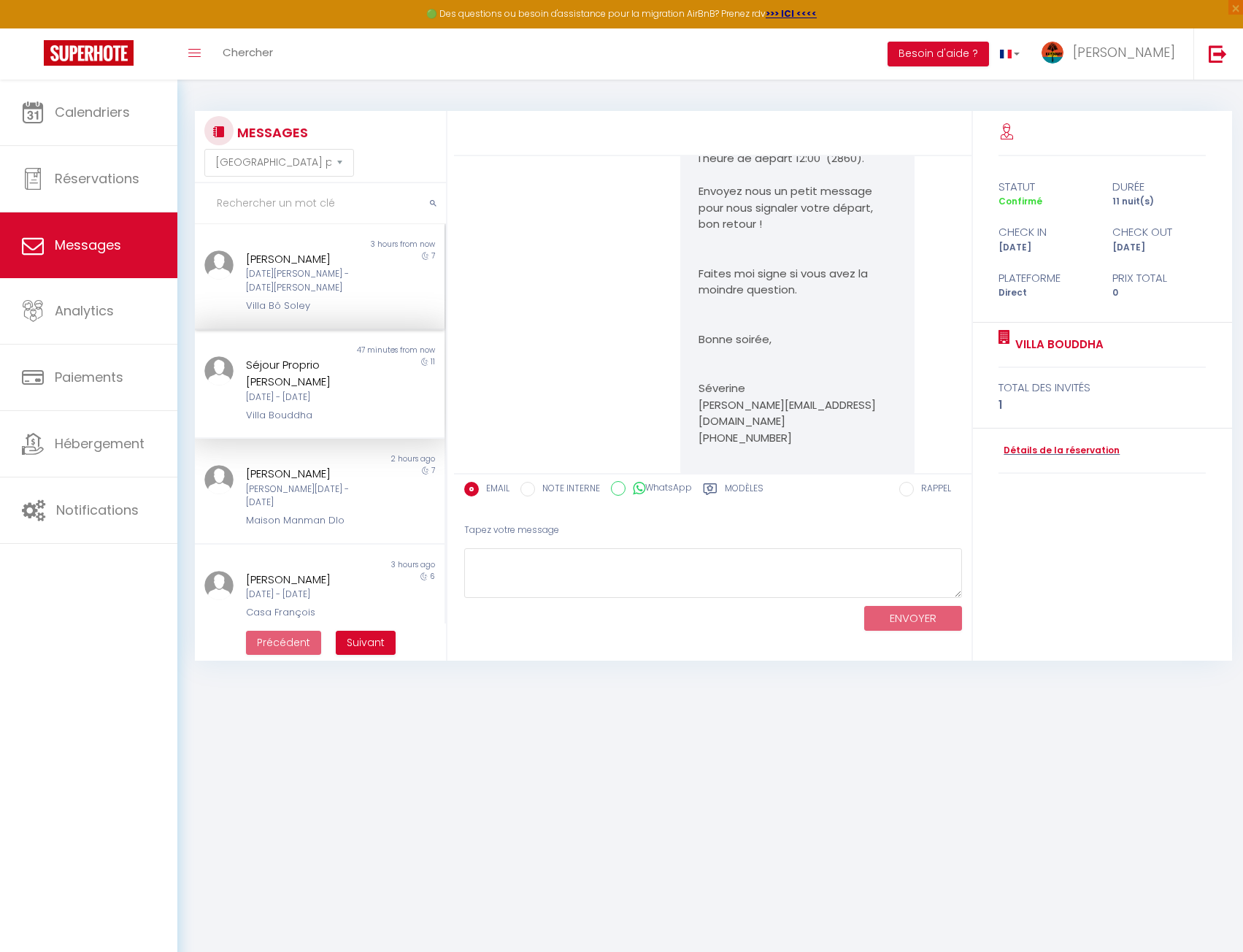
click at [259, 262] on div "[PERSON_NAME]" at bounding box center [309, 259] width 127 height 18
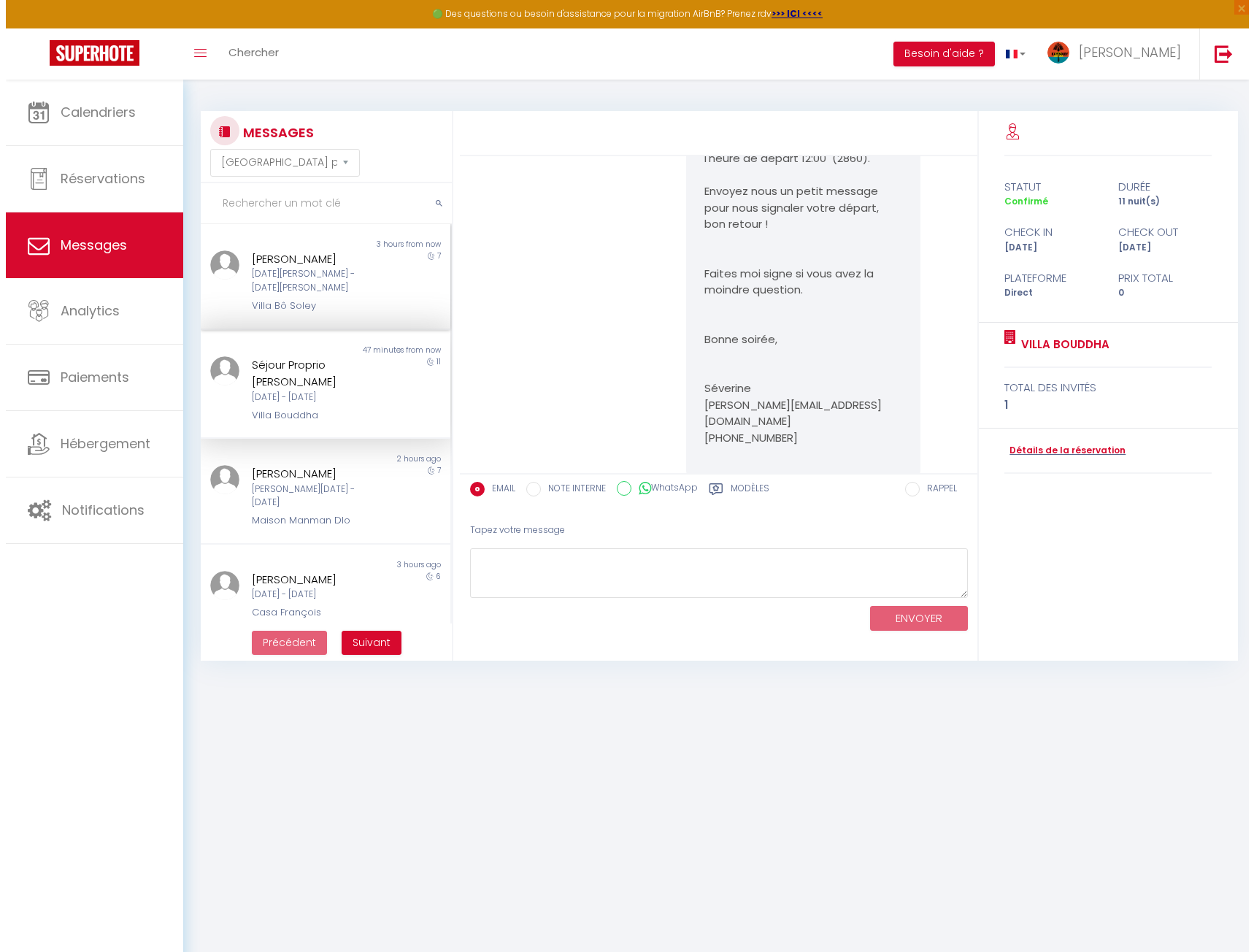
scroll to position [297, 0]
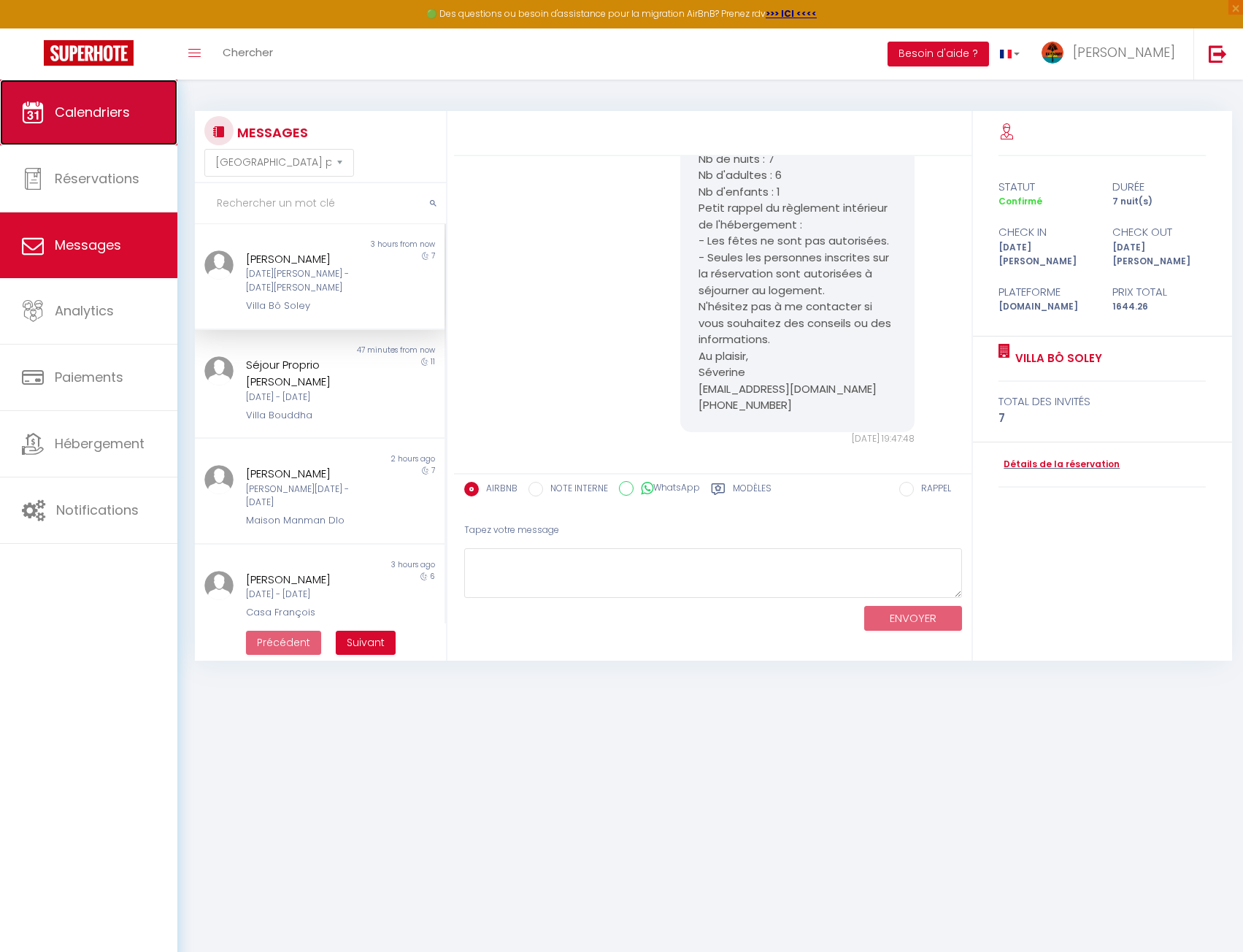
click at [116, 118] on span "Calendriers" at bounding box center [92, 111] width 75 height 18
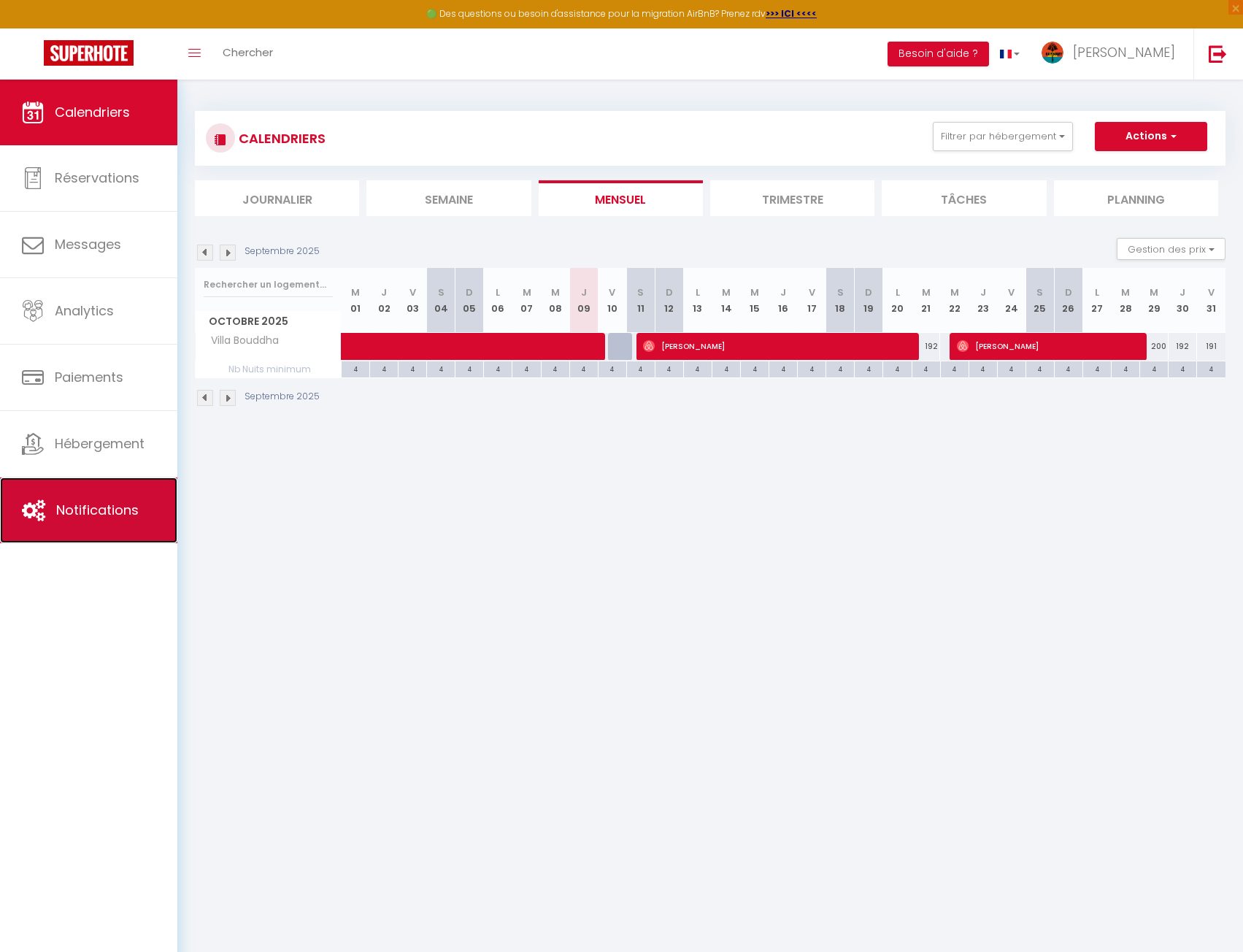
click at [118, 519] on link "Notifications" at bounding box center [88, 510] width 178 height 66
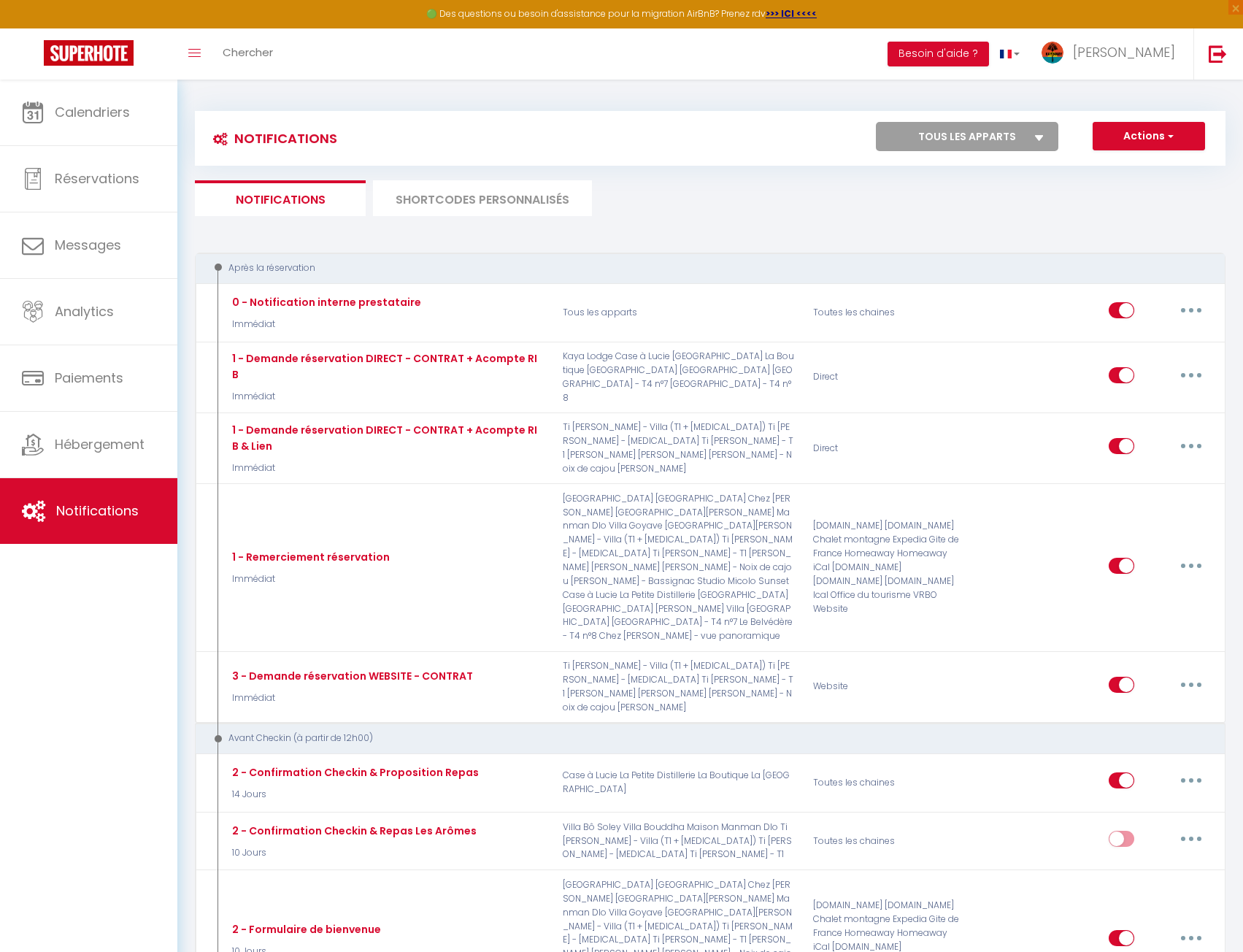
click at [514, 199] on li "SHORTCODES PERSONNALISÉS" at bounding box center [483, 198] width 219 height 36
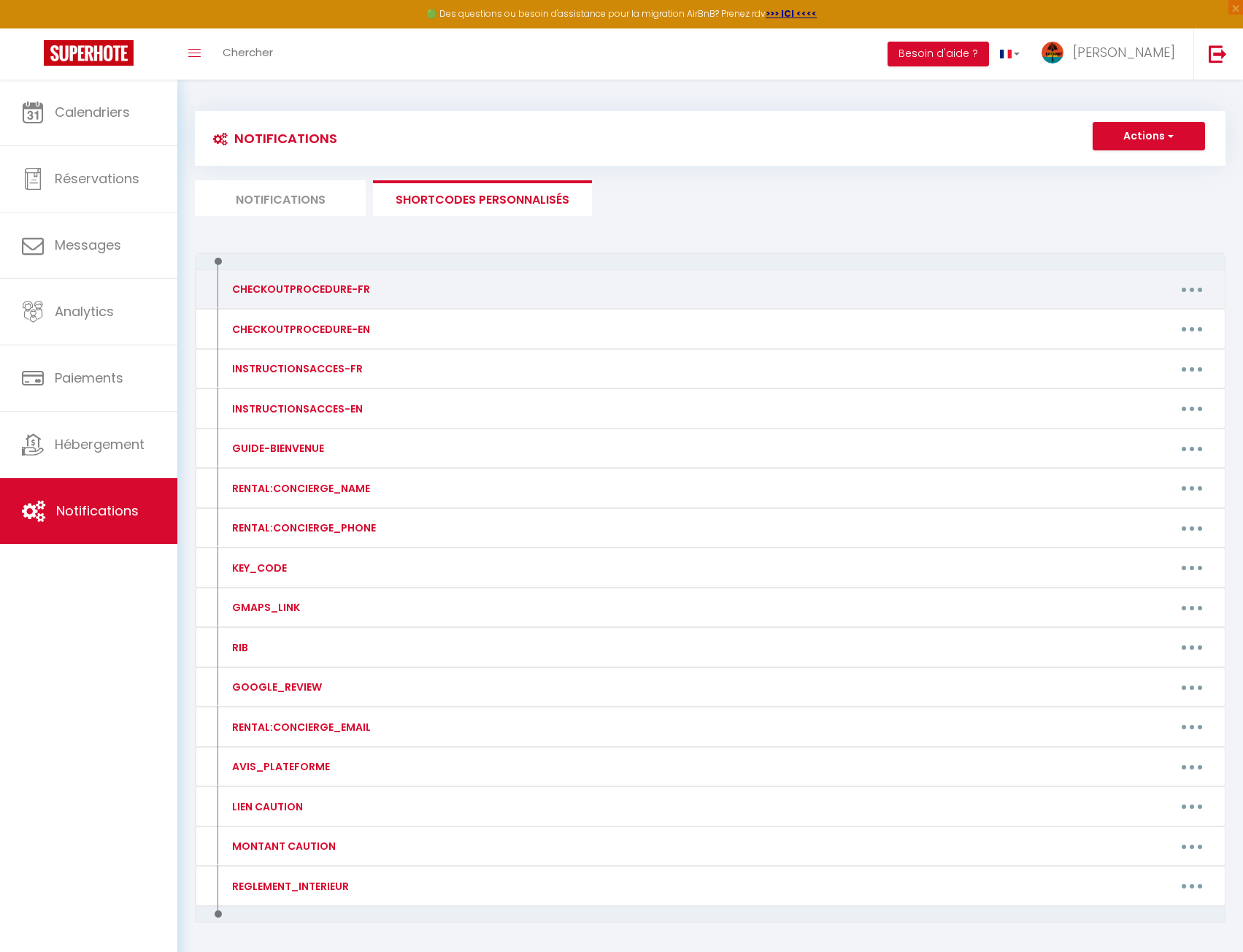
click at [1199, 282] on button "button" at bounding box center [1191, 289] width 40 height 24
click at [1155, 313] on link "Editer" at bounding box center [1154, 323] width 108 height 24
type input "CHECKOUTPROCEDURE-FR"
type textarea "Voici la procédure pour votre départ :"
type textarea "1 - Jeter les ordures : Merci de mettre vos poubelles dans les bacs à dispositi…"
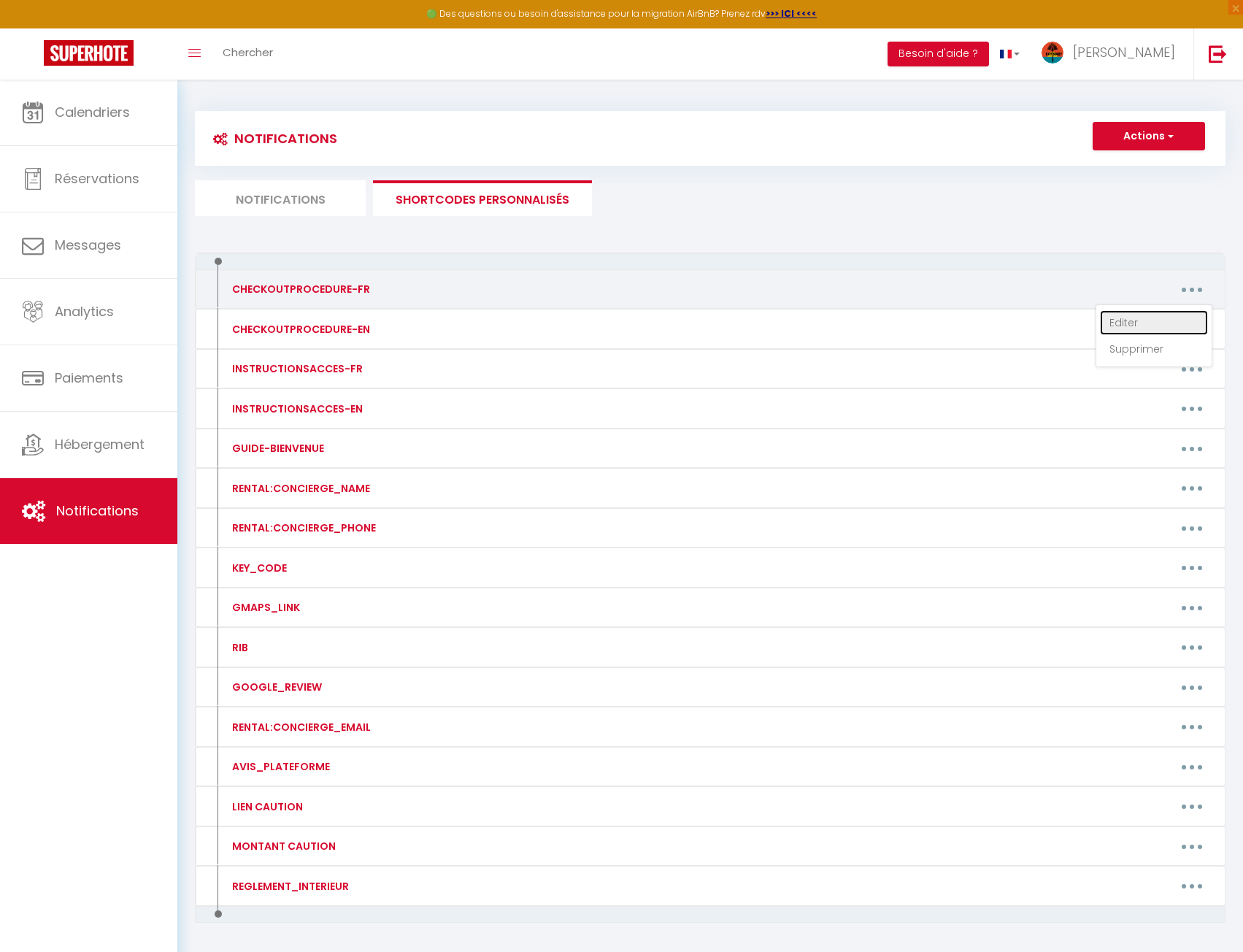
type textarea "1 - Jeter les ordures : Merci de mettre vos poubelles dans les bacs à dispositi…"
type textarea "1 - Jeter les ordures. Merci de mettre vos poubelles dans les bacs à dispositio…"
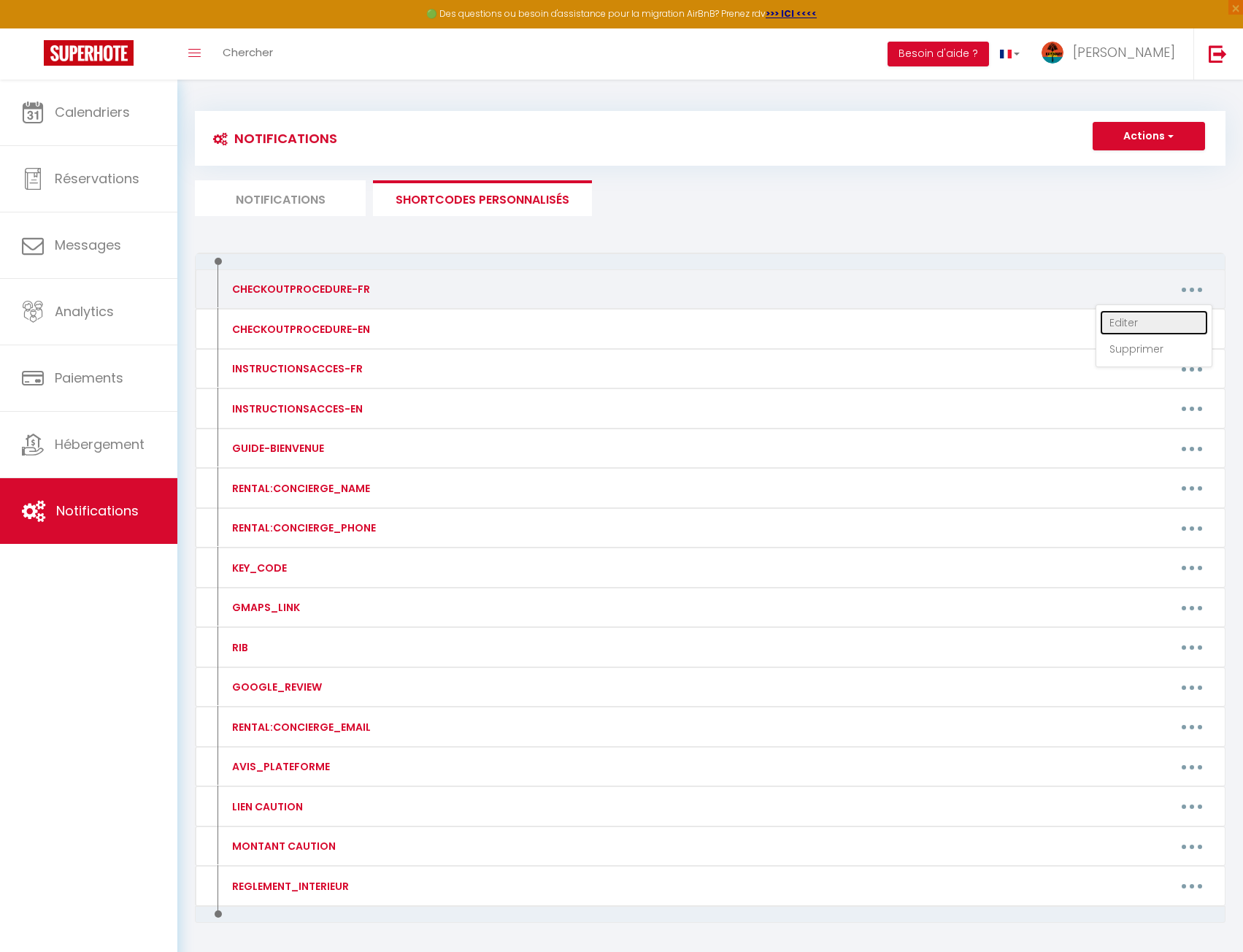
type textarea "1 - Jeter les ordures. Merci de mettre vos poubelles dans les bacs à dispositio…"
type textarea "1 - Merci de ne pas laisser de déchets, boissons et nourriture entamée dans la …"
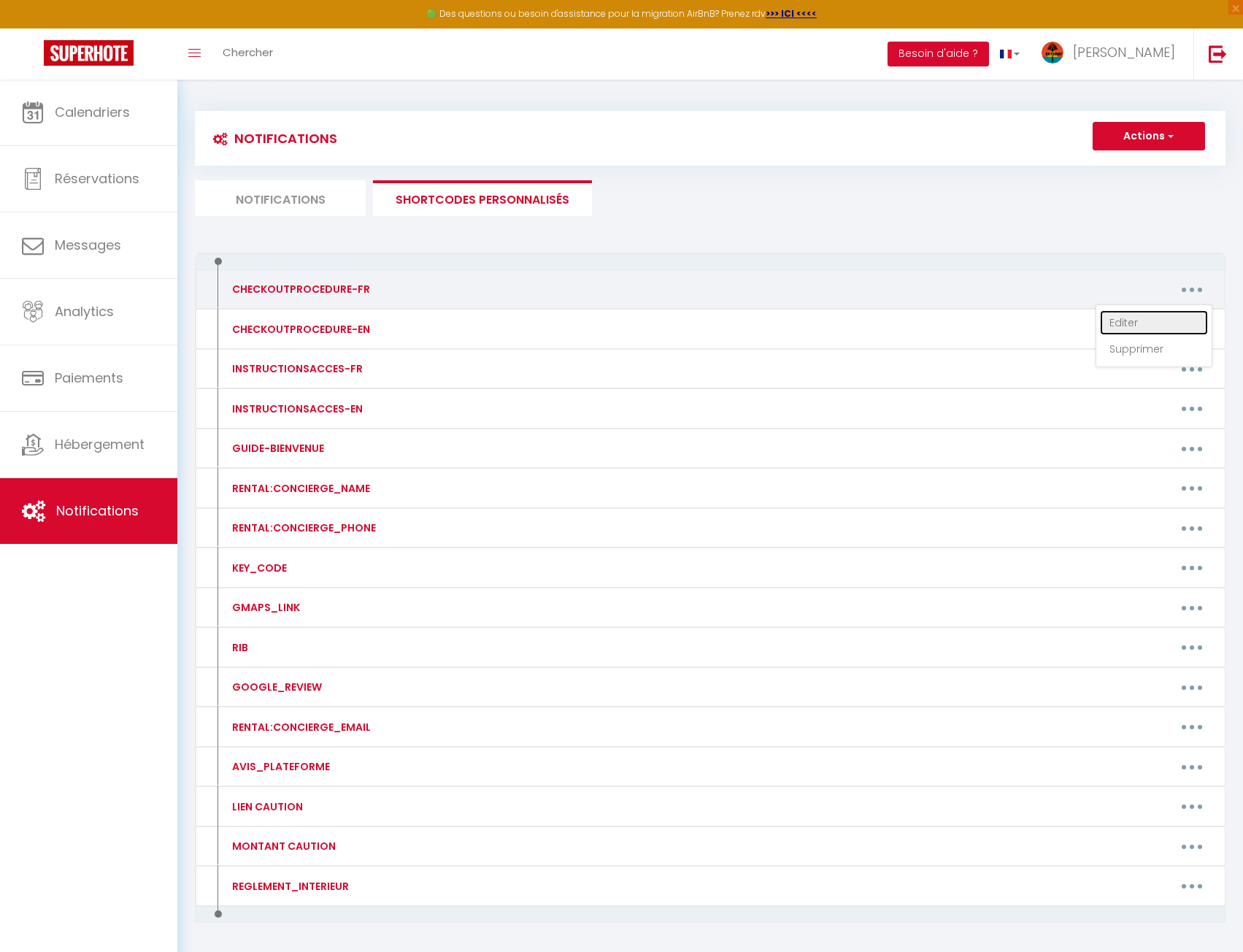
type textarea "1 - Jeter les ordures. Merci de mettre vos poubelles dans les bacs à dispositio…"
type textarea "1 - Jeter les ordures: Laissez les poubelles à l'extérieur du logement. Merci d…"
type textarea "1 - Jetez les ordures : merci de mettre vos poubelles dans les bacs à dispositi…"
type textarea "1 - Merci de mettre vos poubelles dans les bacs à disposition devant la maison.…"
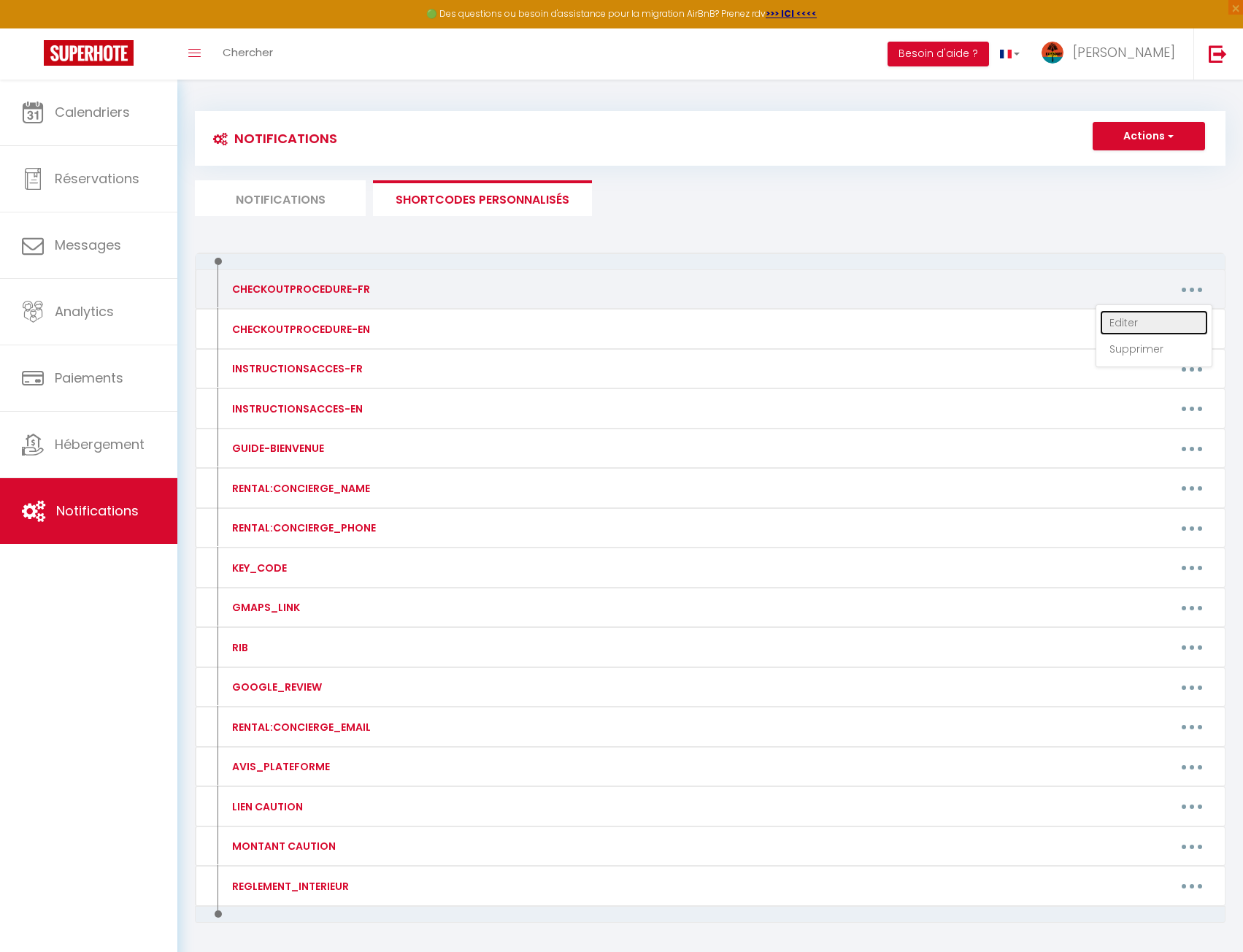
type textarea "1 - Jetez les ordures : merci de mettre vos poubelles dans les bacs à dispositi…"
type textarea "4 - Lorem ips dolorsita co ad elitsed do ei te incid ut labo. Et dol magnaal en…"
type textarea "1 - Jeter les ordures. Merci de mettre vos poubelles dans les bacs à dispositio…"
type textarea "1- Jeter les ordures Les bacs à [GEOGRAPHIC_DATA] sont à l'entrée de la résiden…"
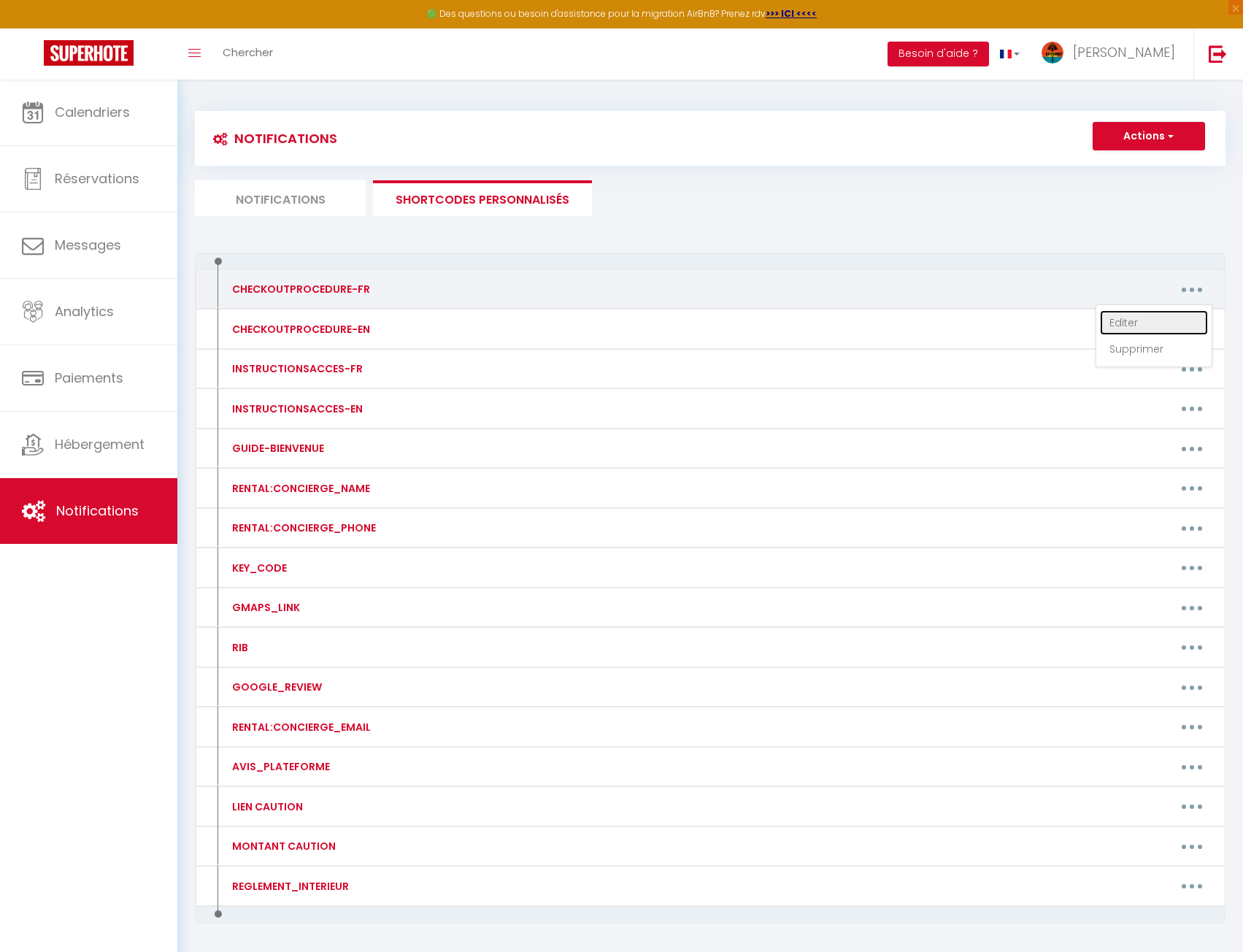
type textarea "1- Jeter les ordures Les bacs à [GEOGRAPHIC_DATA] sont côté plage en face des s…"
type textarea "1 - Jeter les ordures : Merci d'amener les poubelles dans les bacs situés à la …"
type textarea "1 - Jeter les ordures : Merci de mettre vos poubelles dans les bacs à dispositi…"
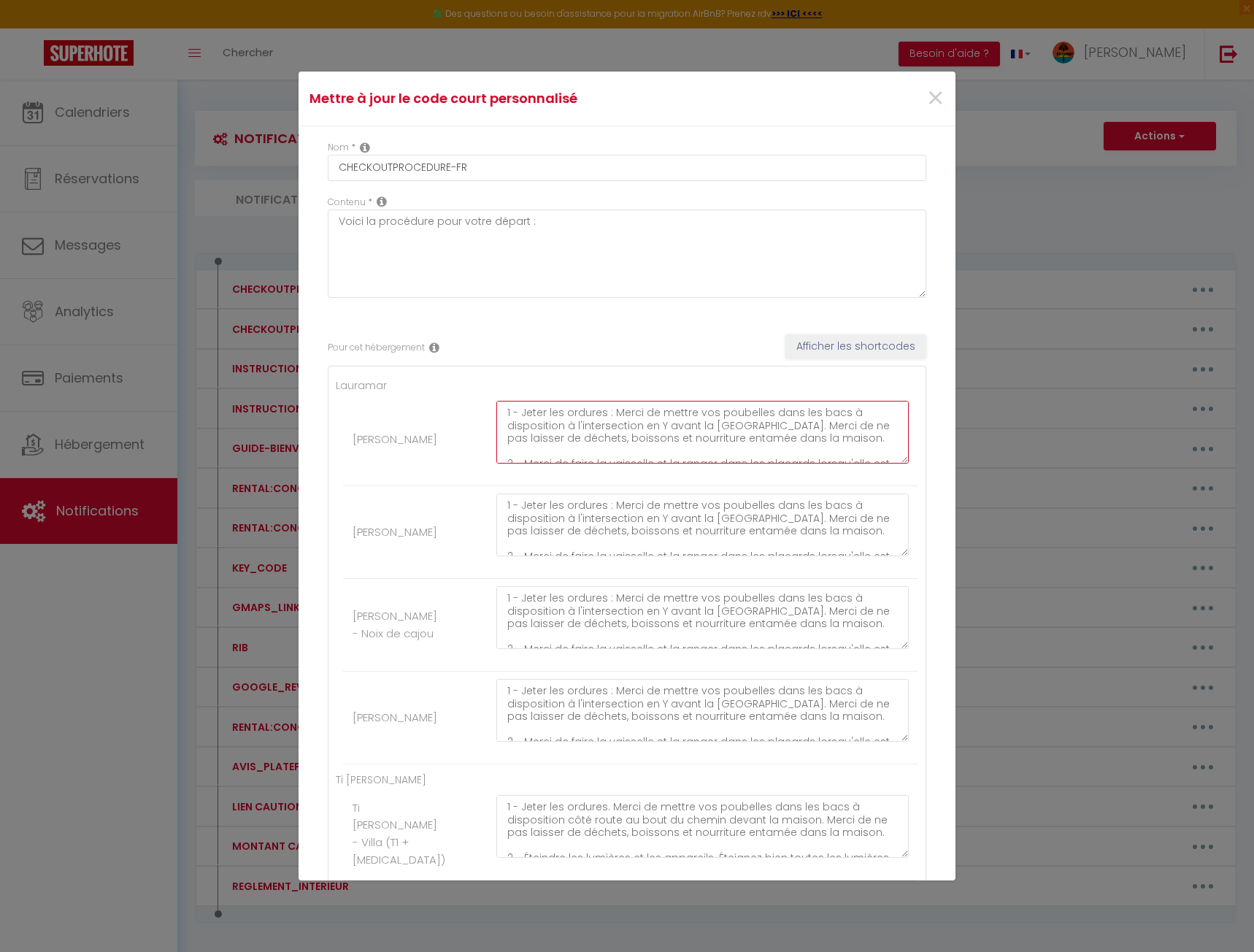
drag, startPoint x: 612, startPoint y: 414, endPoint x: 802, endPoint y: 420, distance: 190.1
click at [802, 420] on textarea "1 - Jeter les ordures : Merci de mettre vos poubelles dans les bacs à dispositi…" at bounding box center [703, 432] width 412 height 63
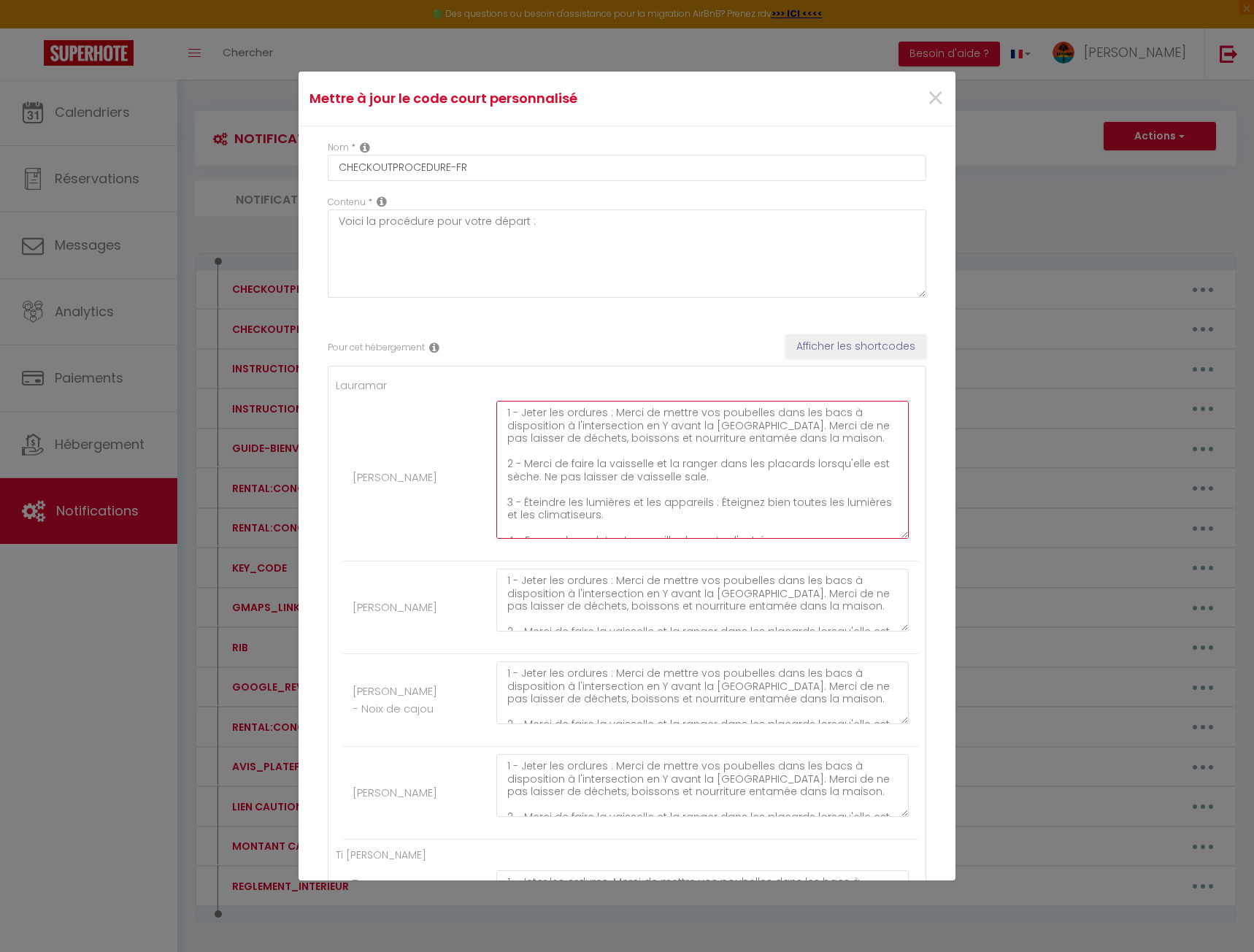
drag, startPoint x: 892, startPoint y: 464, endPoint x: 907, endPoint y: 638, distance: 174.6
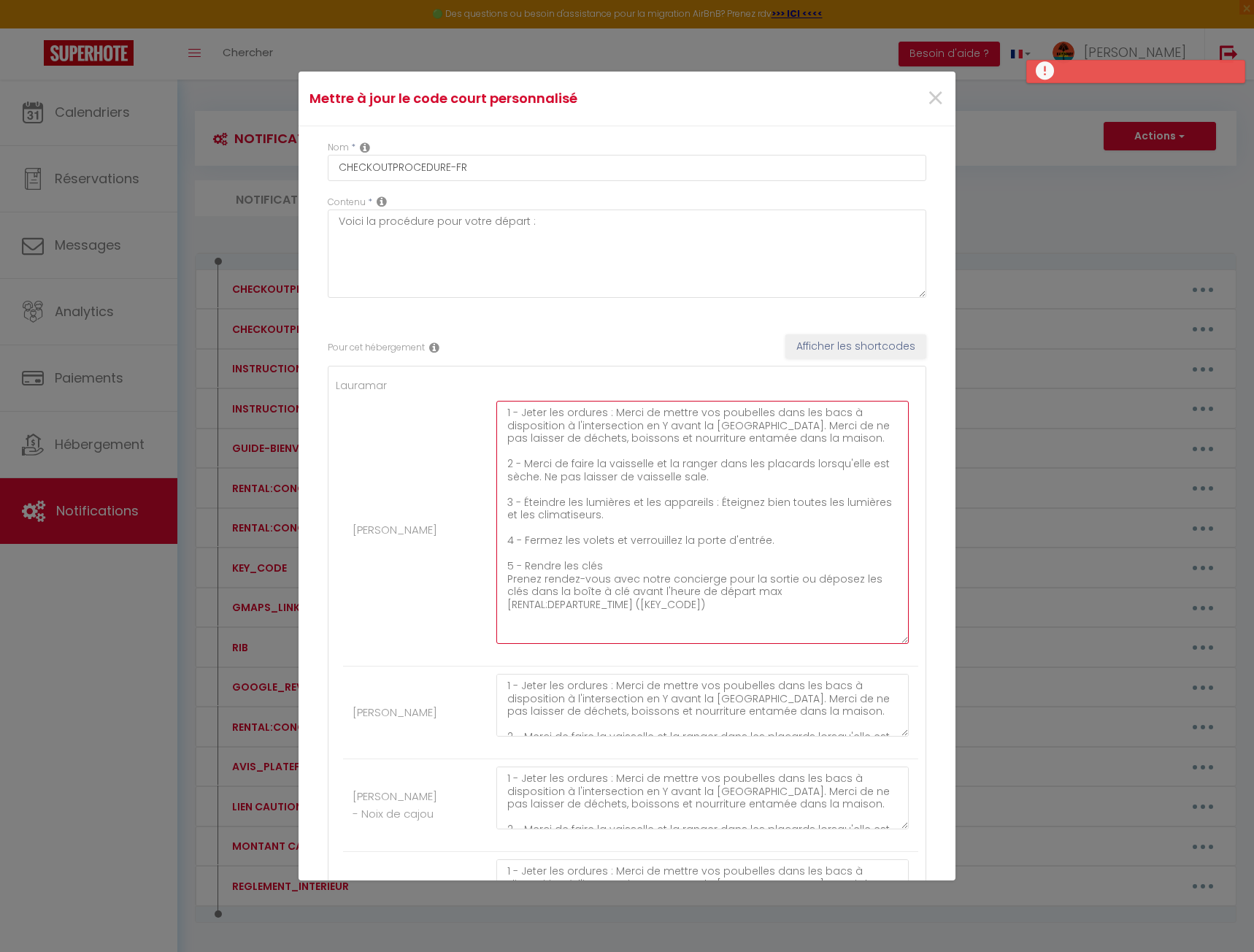
drag, startPoint x: 732, startPoint y: 476, endPoint x: 523, endPoint y: 468, distance: 209.2
click at [523, 468] on textarea "1 - Jeter les ordures : Merci de mettre vos poubelles dans les bacs à dispositi…" at bounding box center [703, 522] width 412 height 243
drag, startPoint x: 630, startPoint y: 516, endPoint x: 712, endPoint y: 508, distance: 82.4
click at [712, 508] on textarea "1 - Jeter les ordures : Merci de mettre vos poubelles dans les bacs à dispositi…" at bounding box center [703, 522] width 412 height 243
click at [632, 536] on textarea "1 - Jeter les ordures : Merci de mettre vos poubelles dans les bacs à dispositi…" at bounding box center [703, 522] width 412 height 243
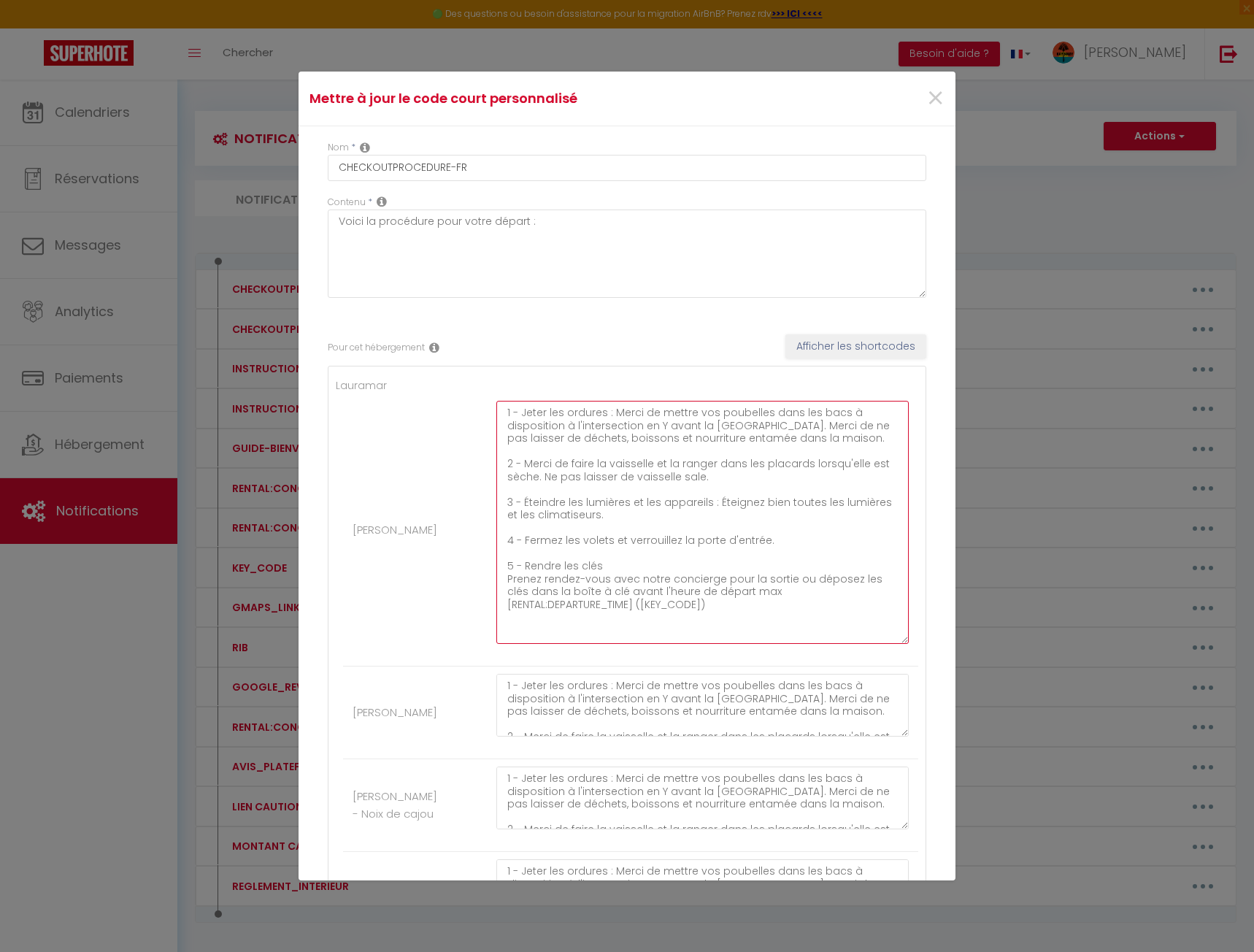
drag, startPoint x: 768, startPoint y: 539, endPoint x: 522, endPoint y: 540, distance: 246.0
click at [522, 540] on textarea "1 - Jeter les ordures : Merci de mettre vos poubelles dans les bacs à dispositi…" at bounding box center [703, 522] width 412 height 243
drag, startPoint x: 593, startPoint y: 607, endPoint x: 523, endPoint y: 565, distance: 81.6
click at [523, 565] on textarea "1 - Jeter les ordures : Merci de mettre vos poubelles dans les bacs à dispositi…" at bounding box center [703, 522] width 412 height 243
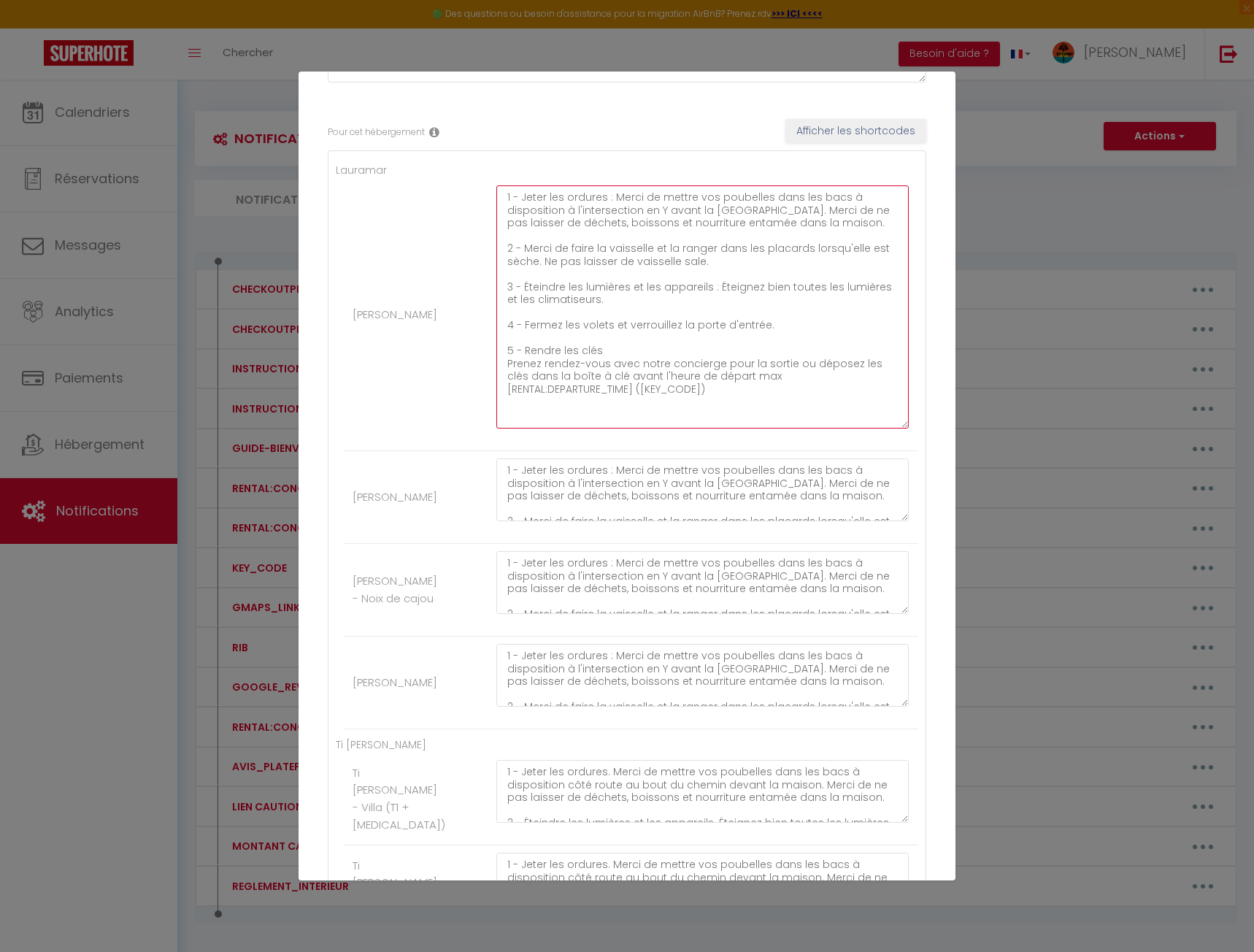
scroll to position [219, 0]
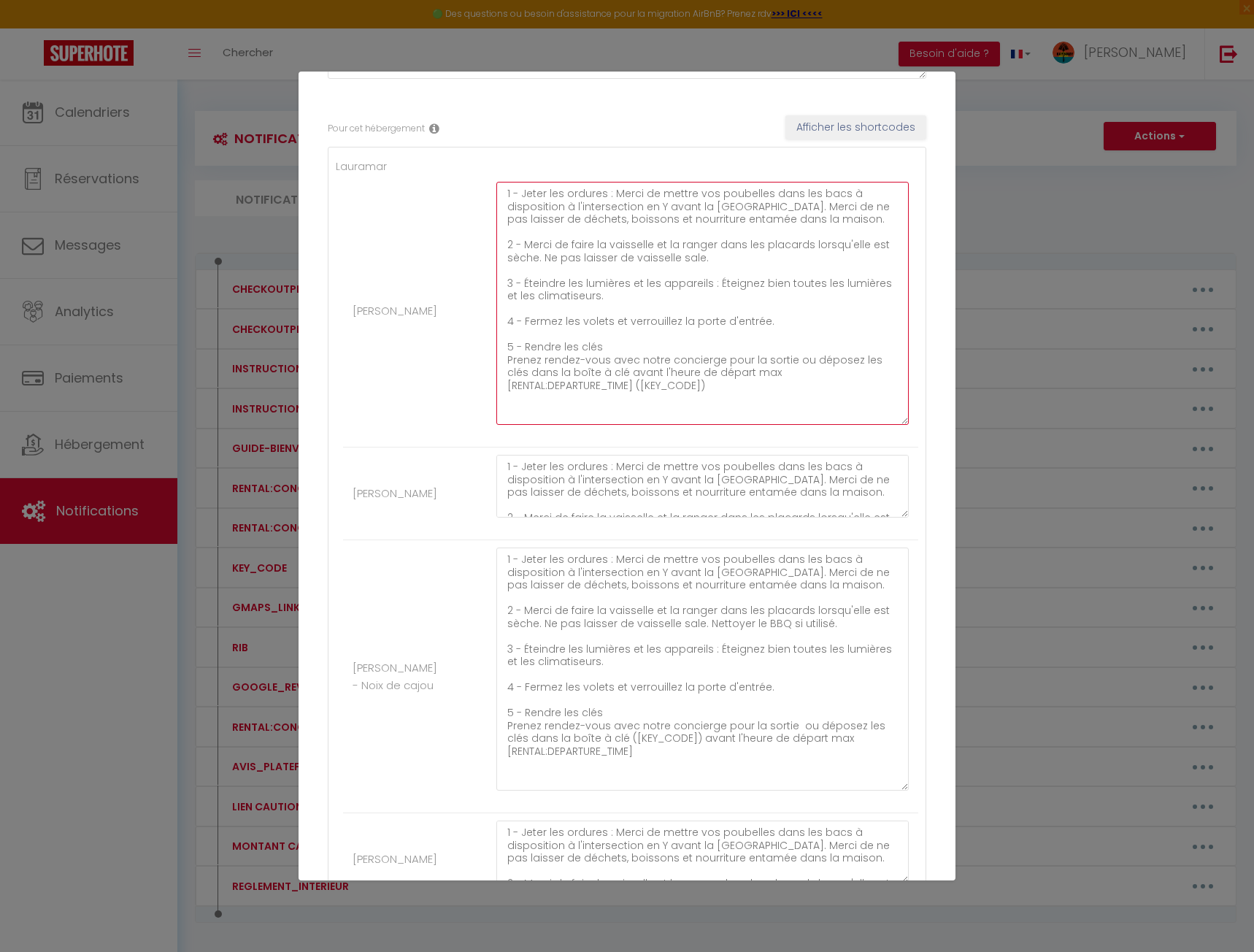
drag, startPoint x: 891, startPoint y: 609, endPoint x: 814, endPoint y: 720, distance: 135.1
click at [894, 790] on textarea "1 - Jeter les ordures : Merci de mettre vos poubelles dans les bacs à dispositi…" at bounding box center [703, 669] width 412 height 243
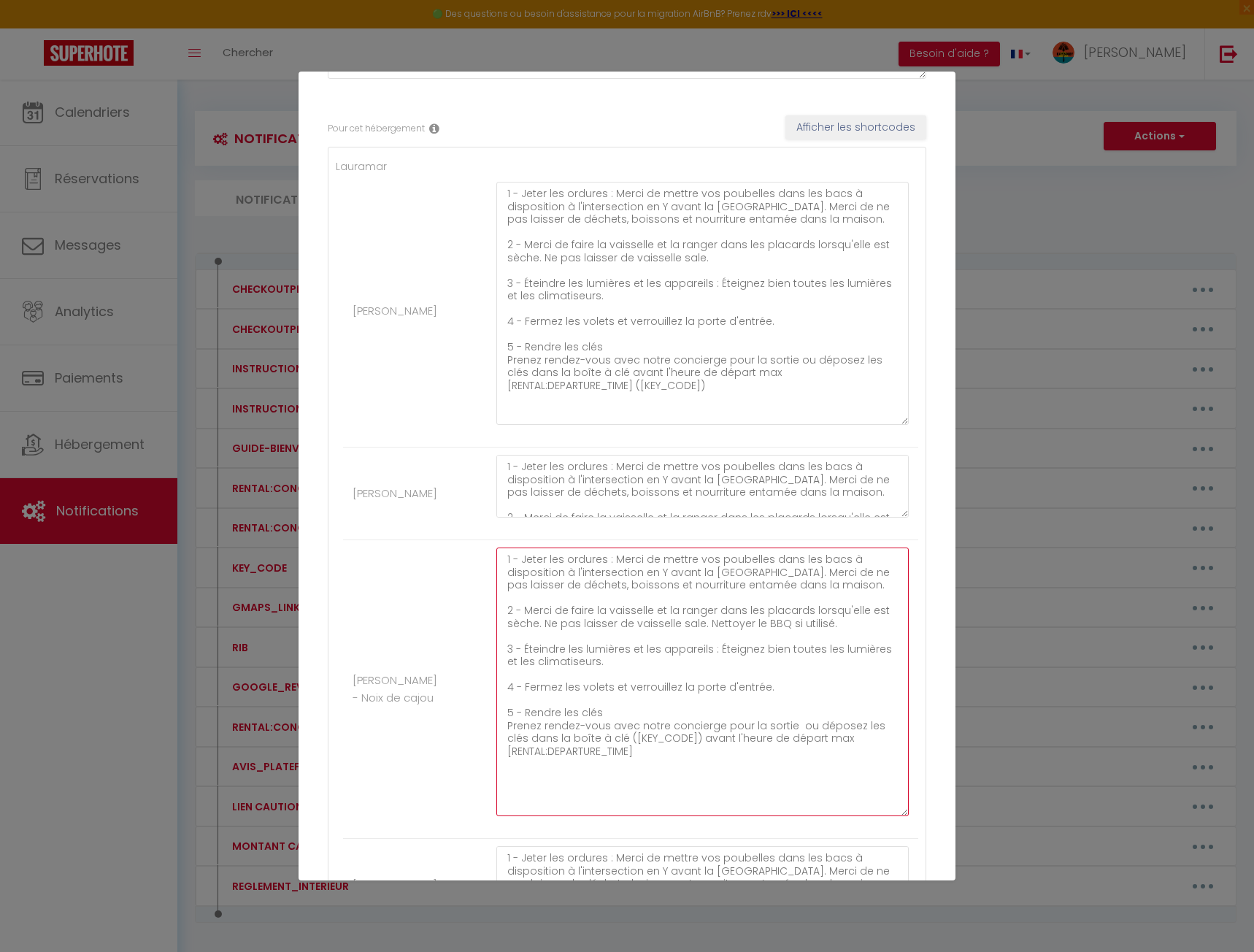
drag, startPoint x: 611, startPoint y: 559, endPoint x: 802, endPoint y: 574, distance: 191.6
click at [802, 574] on textarea "1 - Jeter les ordures : Merci de mettre vos poubelles dans les bacs à dispositi…" at bounding box center [703, 682] width 412 height 269
drag, startPoint x: 523, startPoint y: 611, endPoint x: 871, endPoint y: 624, distance: 348.2
click at [871, 624] on textarea "1 - Jeter les ordures : Merci de mettre vos poubelles dans les bacs à dispositi…" at bounding box center [703, 682] width 412 height 269
drag, startPoint x: 523, startPoint y: 651, endPoint x: 725, endPoint y: 672, distance: 203.1
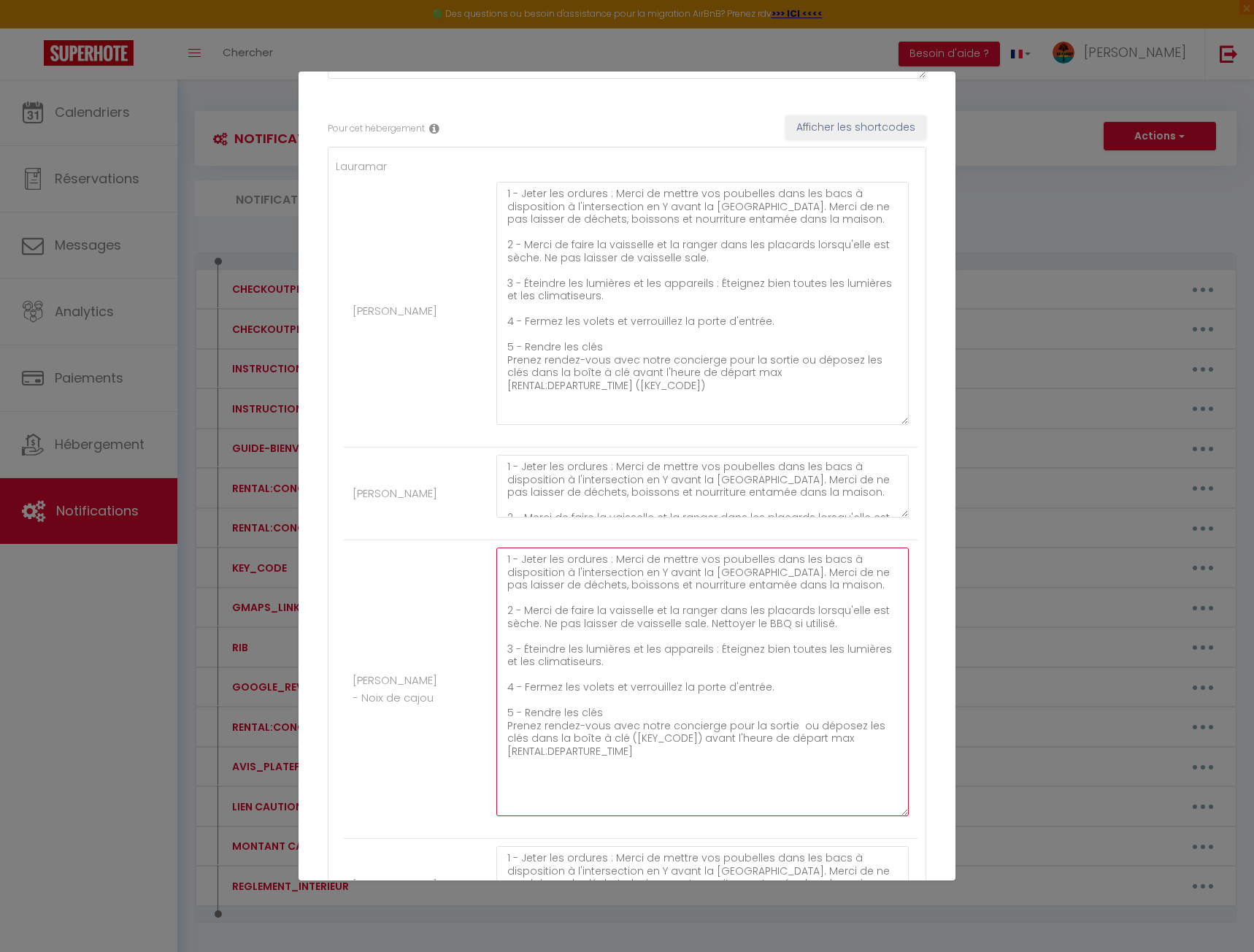
click at [659, 676] on textarea "1 - Jeter les ordures : Merci de mettre vos poubelles dans les bacs à dispositi…" at bounding box center [703, 682] width 412 height 269
click at [745, 670] on textarea "1 - Jeter les ordures : Merci de mettre vos poubelles dans les bacs à dispositi…" at bounding box center [703, 682] width 412 height 269
drag, startPoint x: 720, startPoint y: 666, endPoint x: 713, endPoint y: 645, distance: 22.1
click at [713, 645] on textarea "1 - Jeter les ordures : Merci de mettre vos poubelles dans les bacs à dispositi…" at bounding box center [703, 682] width 412 height 269
drag, startPoint x: 770, startPoint y: 686, endPoint x: 523, endPoint y: 688, distance: 247.0
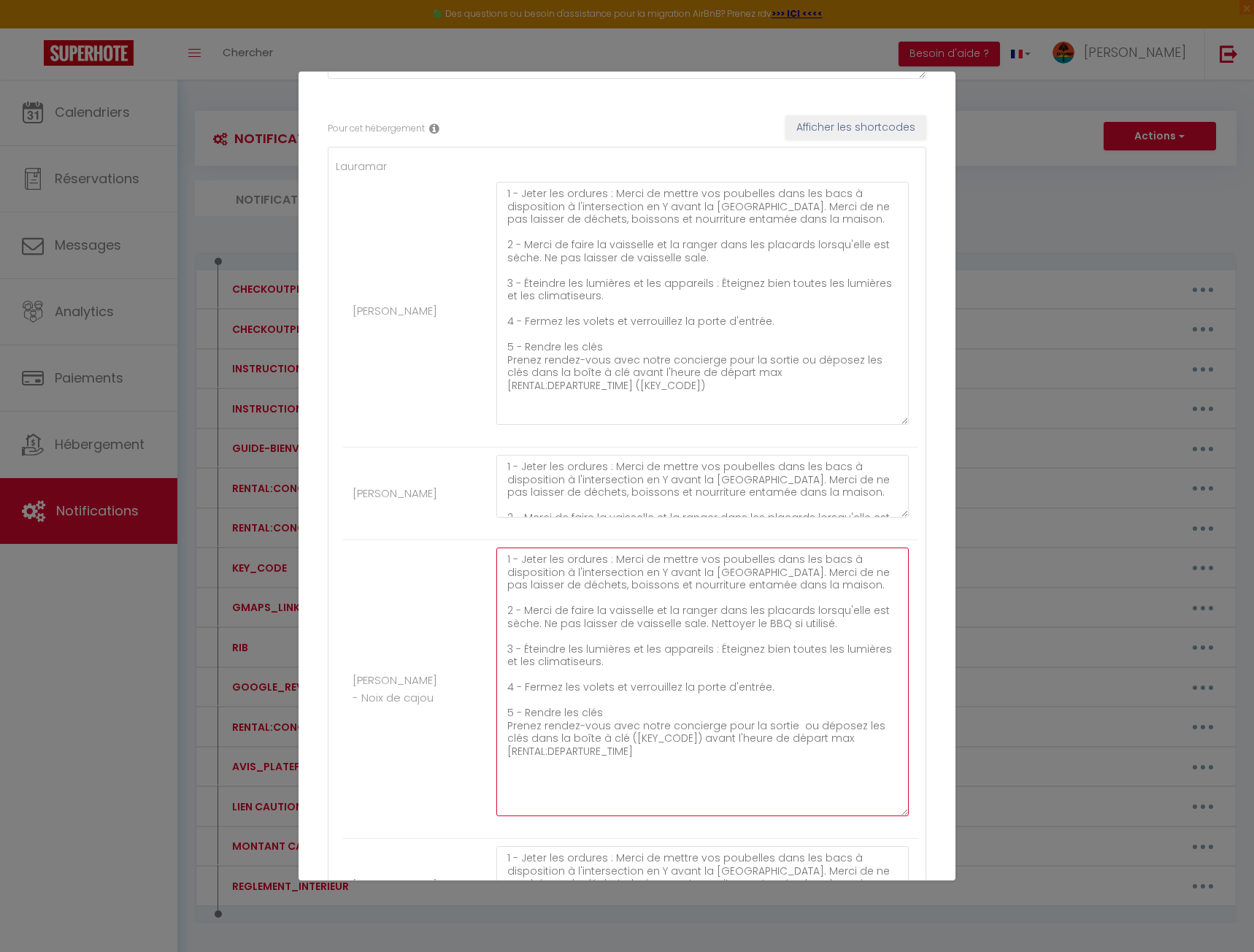
click at [523, 688] on textarea "1 - Jeter les ordures : Merci de mettre vos poubelles dans les bacs à dispositi…" at bounding box center [703, 682] width 412 height 269
drag, startPoint x: 650, startPoint y: 752, endPoint x: 500, endPoint y: 724, distance: 152.6
click at [500, 724] on textarea "1 - Jeter les ordures : Merci de mettre vos poubelles dans les bacs à dispositi…" at bounding box center [703, 682] width 412 height 269
